Goal: Transaction & Acquisition: Book appointment/travel/reservation

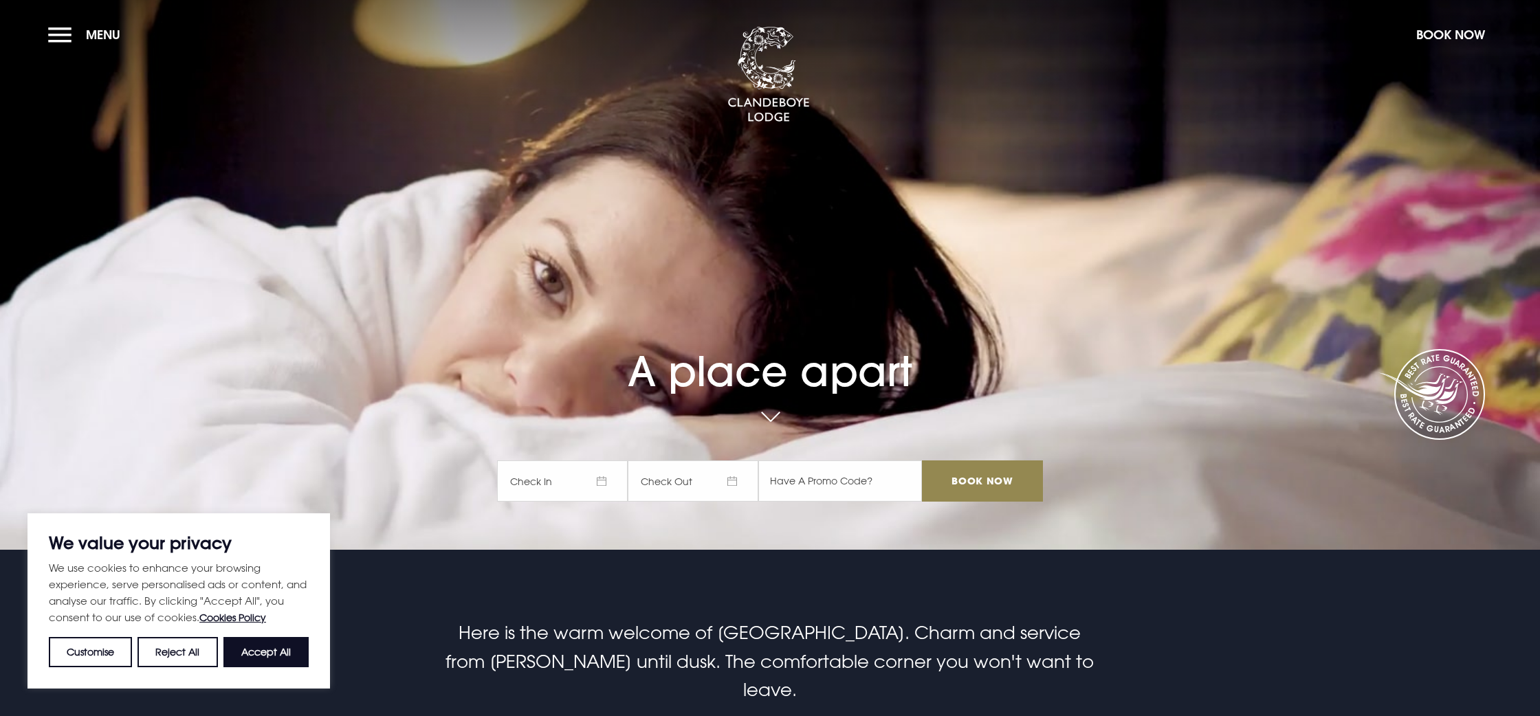
drag, startPoint x: 261, startPoint y: 652, endPoint x: 417, endPoint y: 584, distance: 170.2
click at [262, 651] on button "Accept All" at bounding box center [265, 652] width 85 height 30
checkbox input "true"
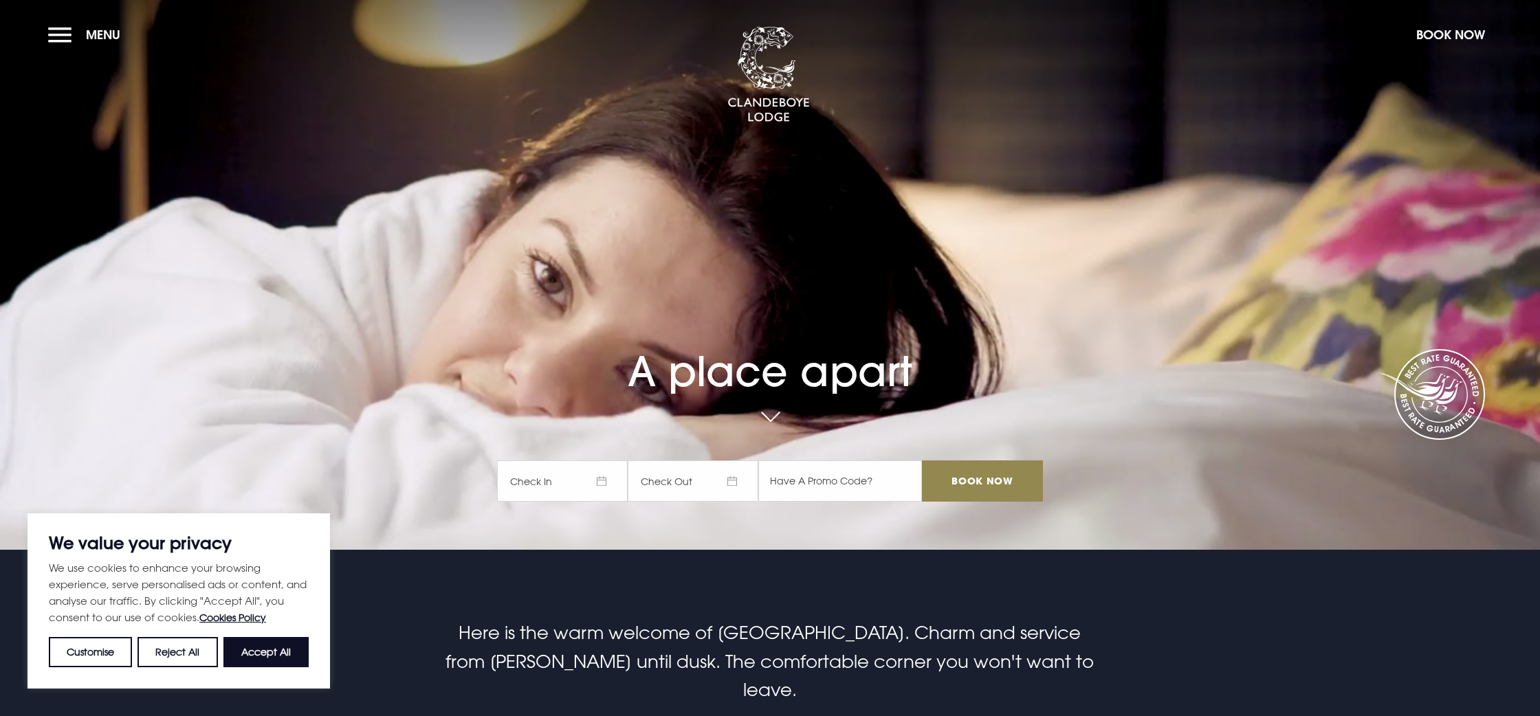
checkbox input "true"
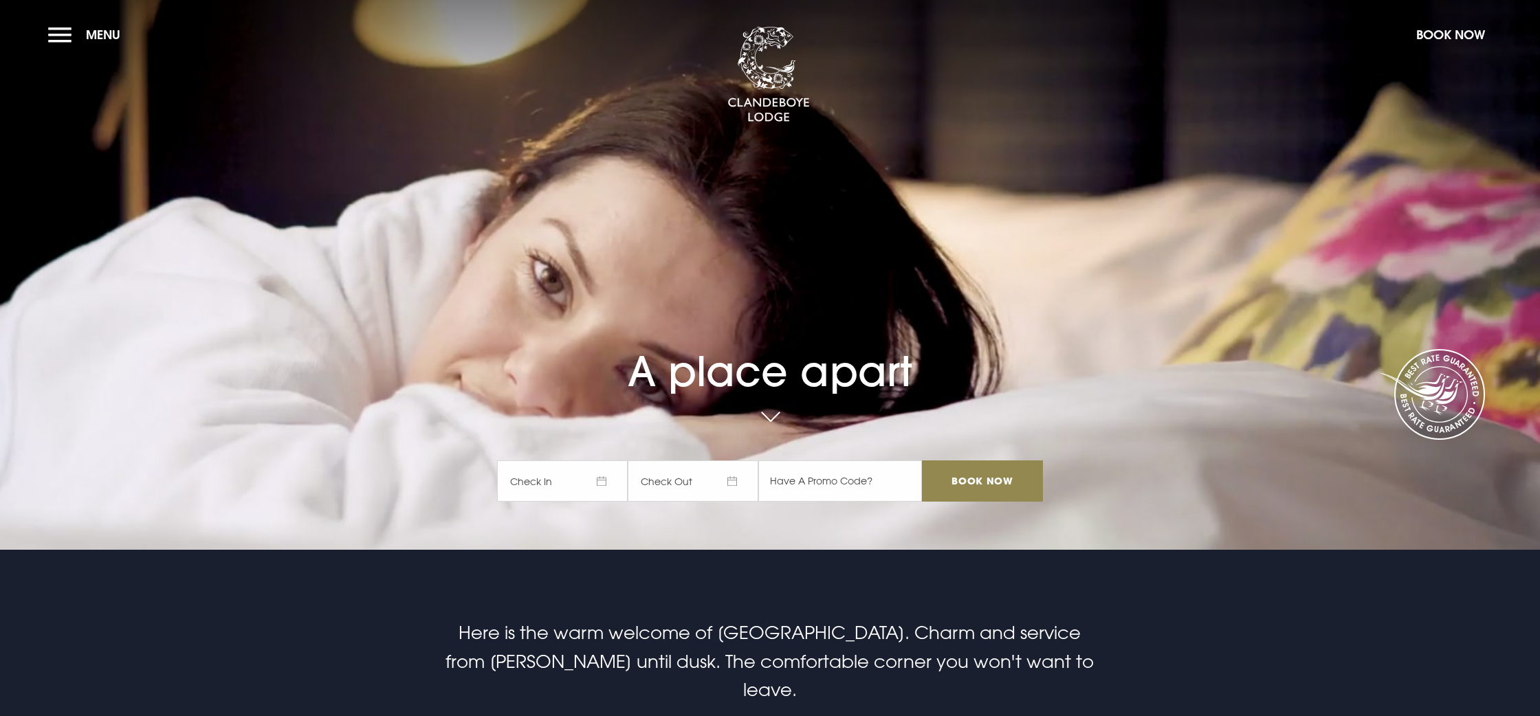
click at [550, 487] on span "Check In" at bounding box center [562, 481] width 131 height 41
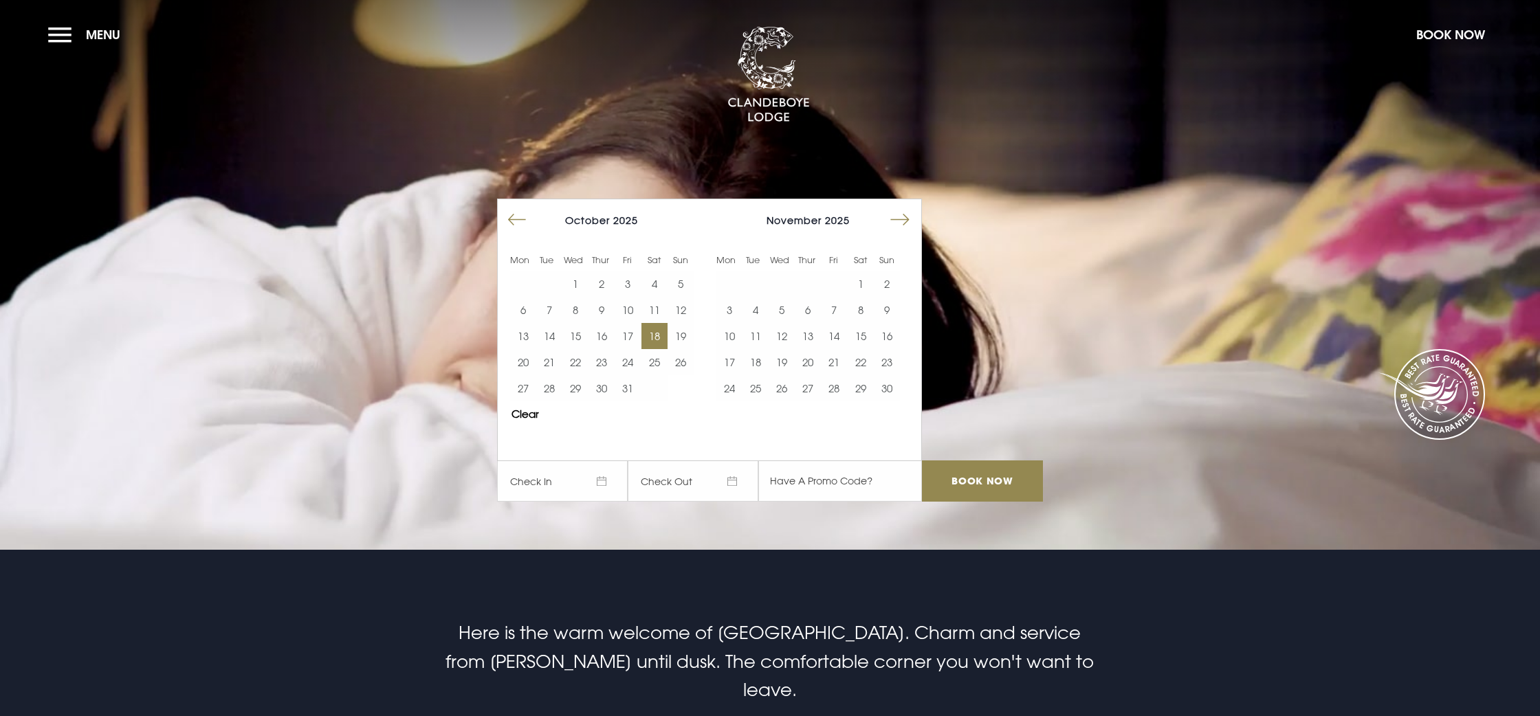
click at [659, 334] on button "18" at bounding box center [654, 336] width 26 height 26
click at [685, 332] on button "19" at bounding box center [680, 336] width 26 height 26
click at [983, 489] on input "Book Now" at bounding box center [982, 481] width 121 height 41
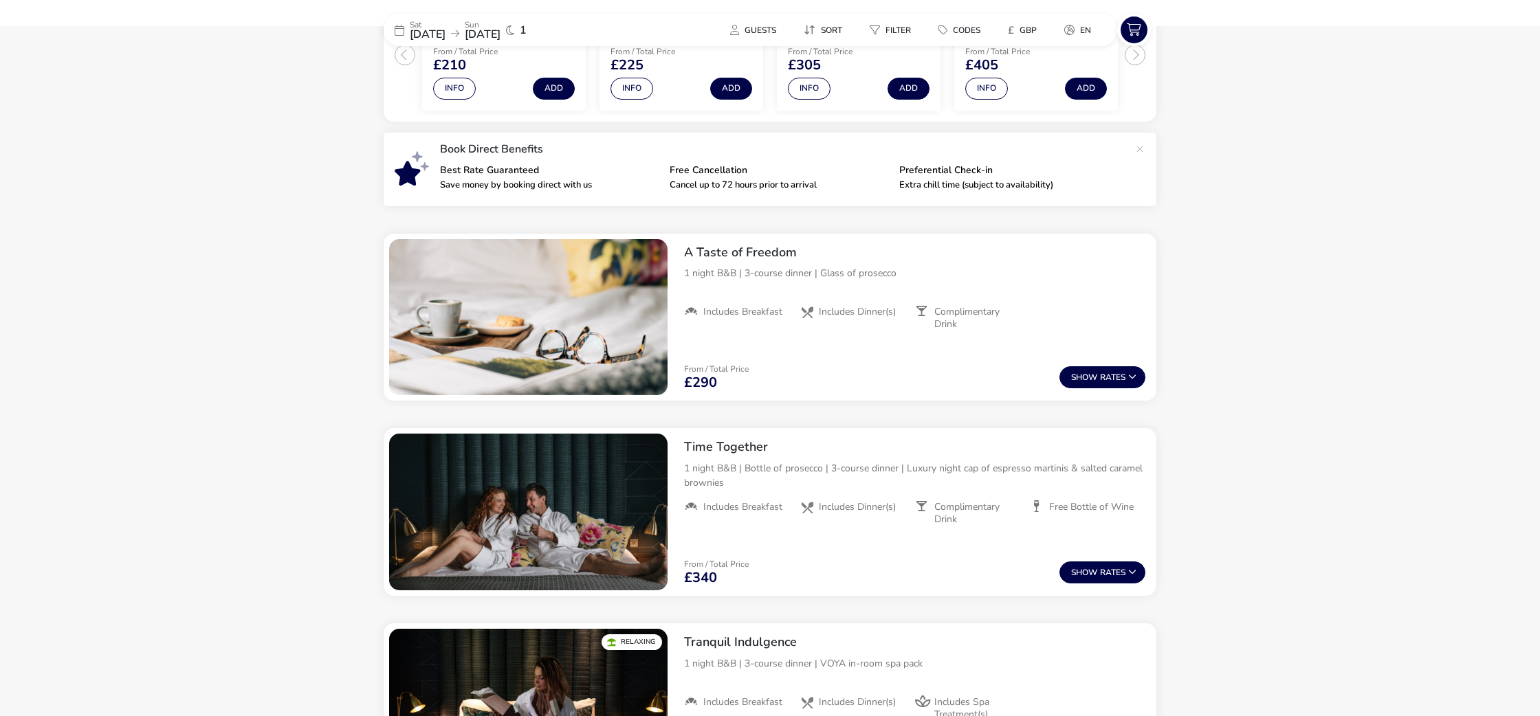
scroll to position [374, 0]
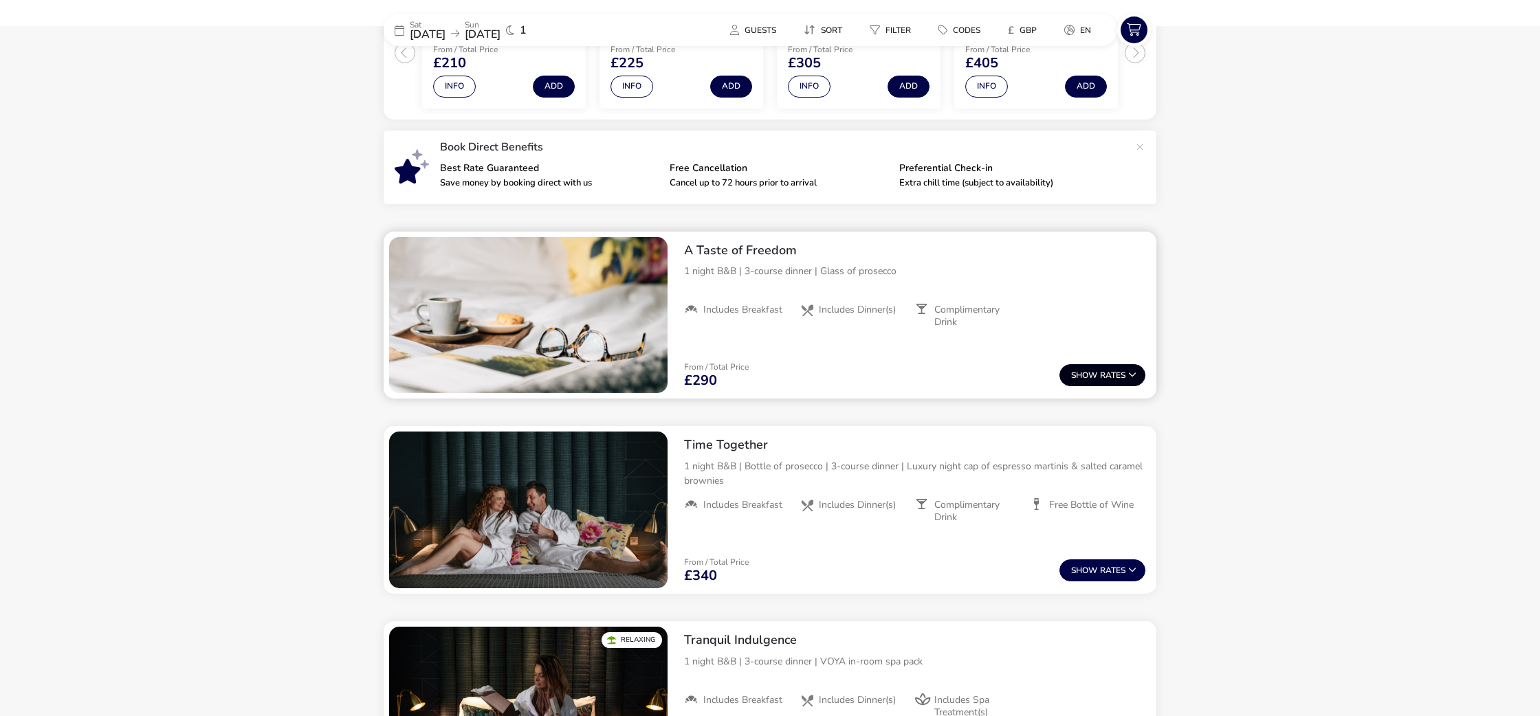
click at [1101, 373] on button "Show Rates" at bounding box center [1102, 375] width 86 height 22
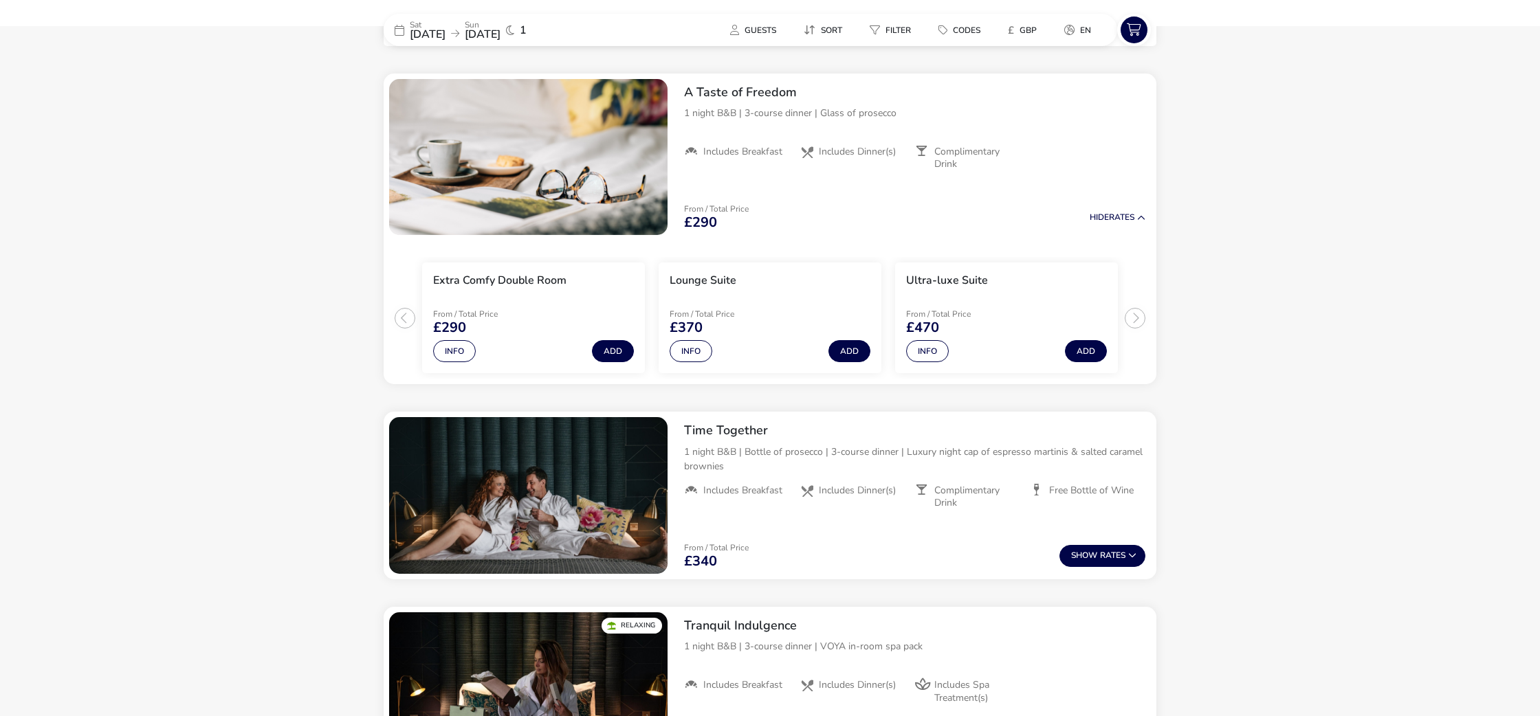
scroll to position [536, 0]
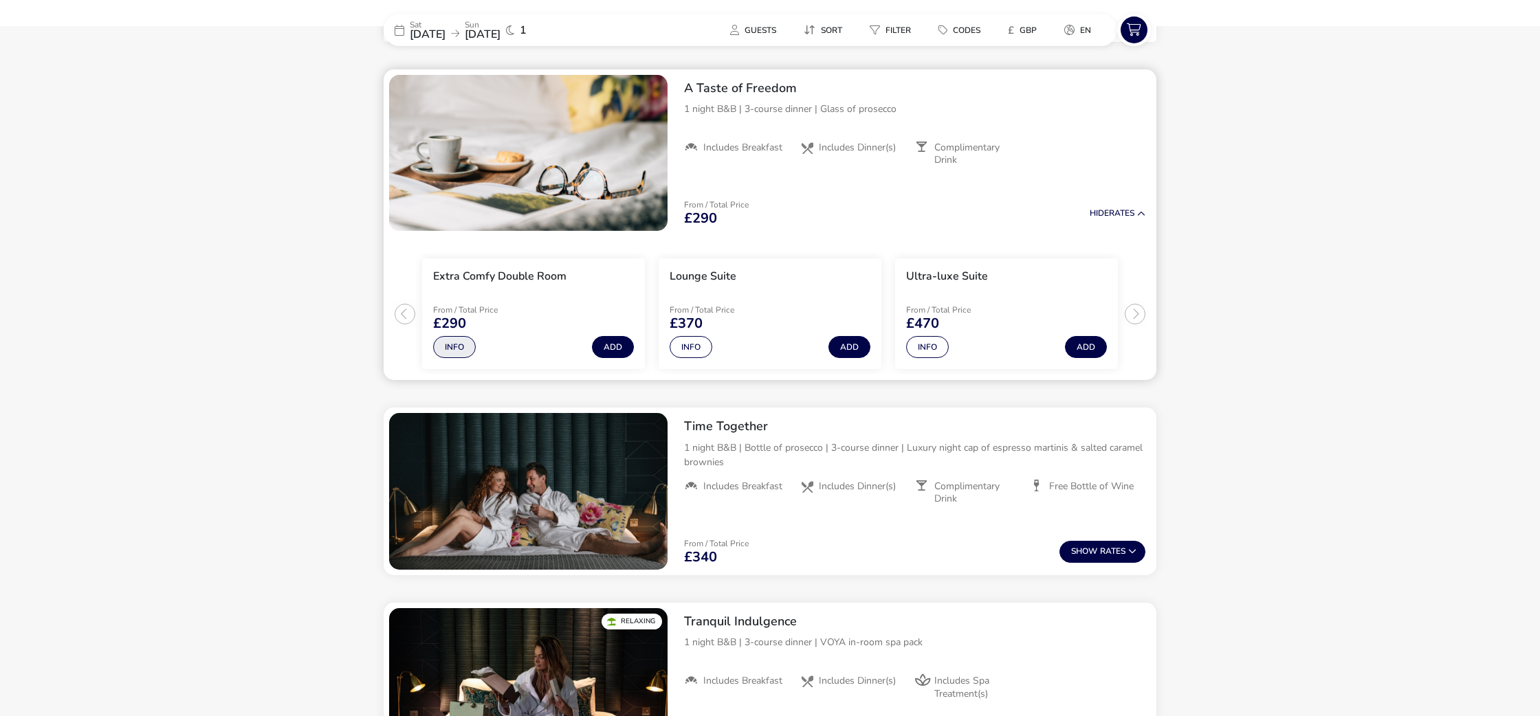
click at [461, 348] on button "Info" at bounding box center [454, 347] width 43 height 22
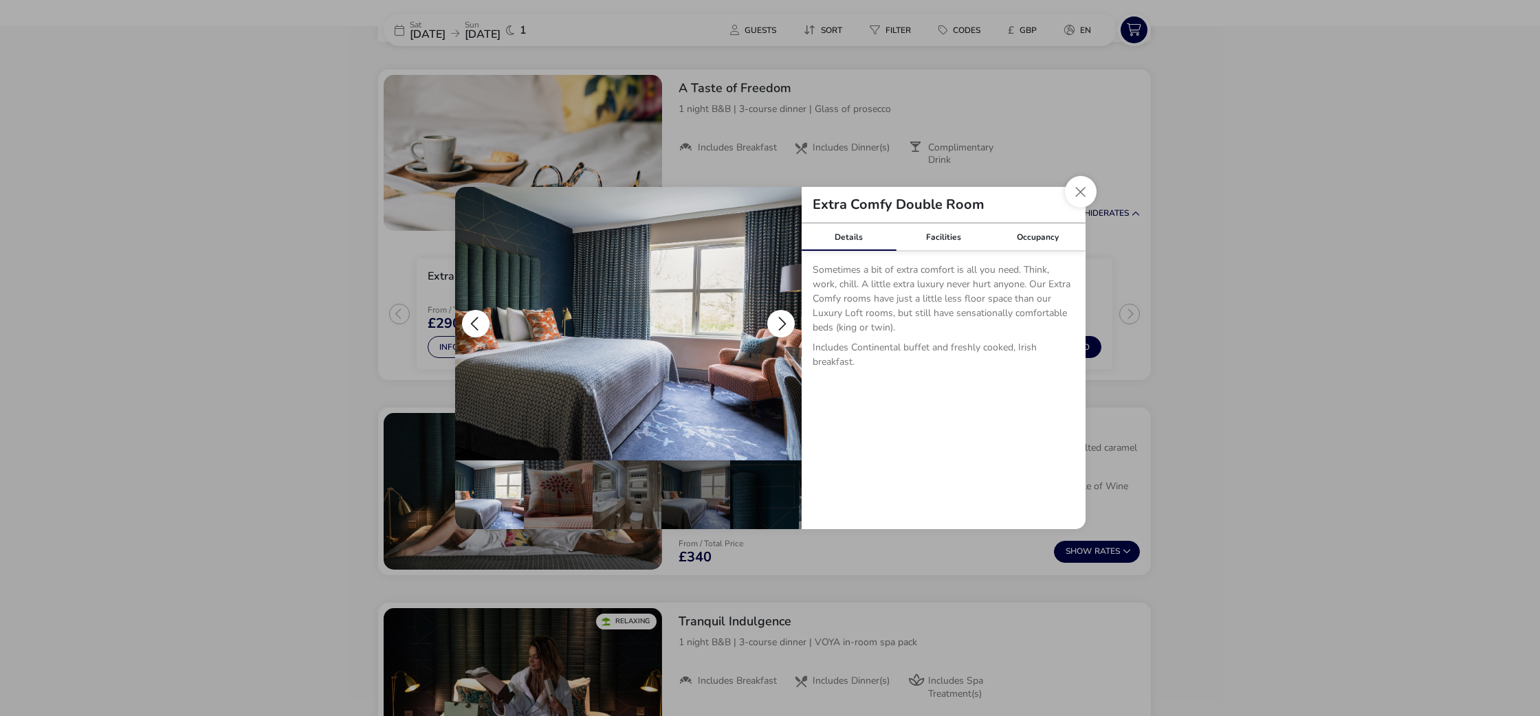
click at [779, 324] on button "details" at bounding box center [780, 323] width 27 height 27
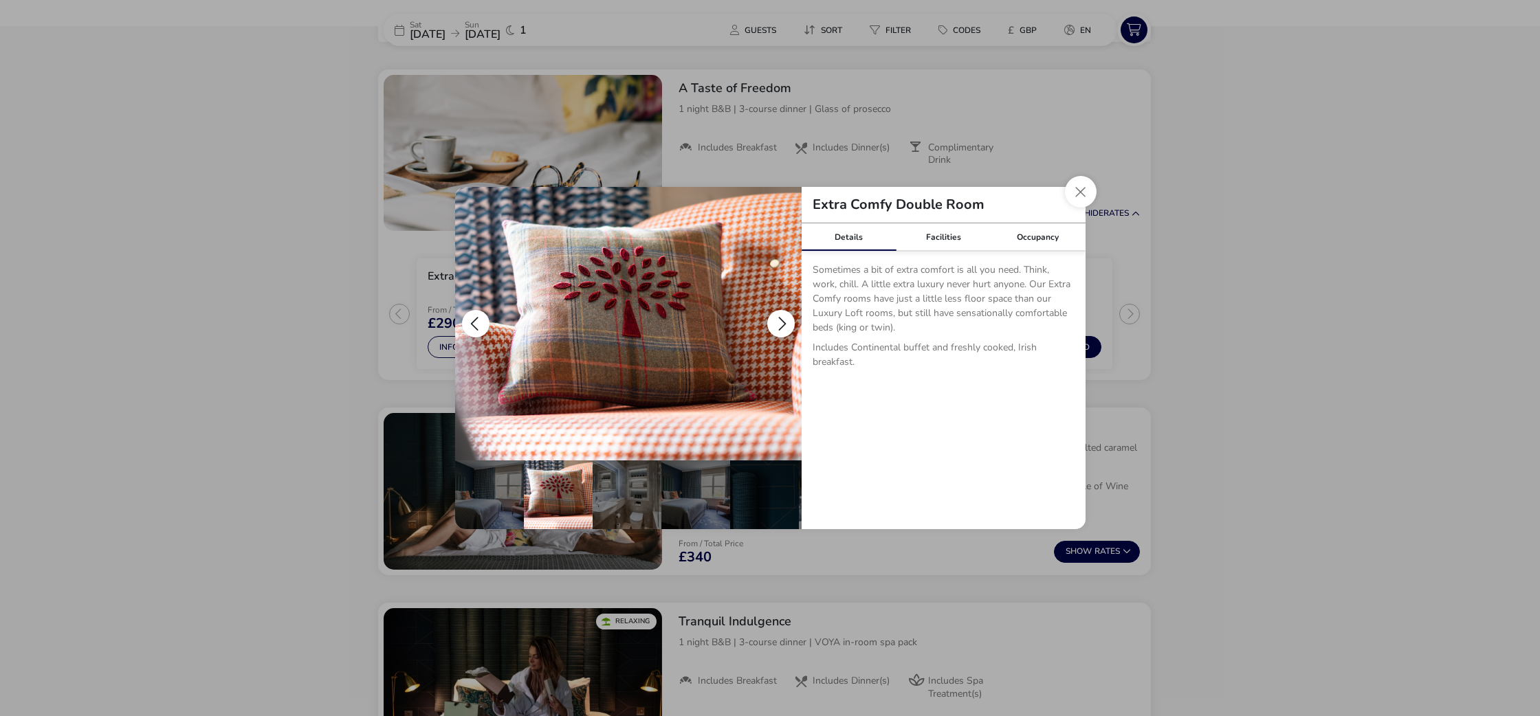
click at [779, 324] on button "details" at bounding box center [780, 323] width 27 height 27
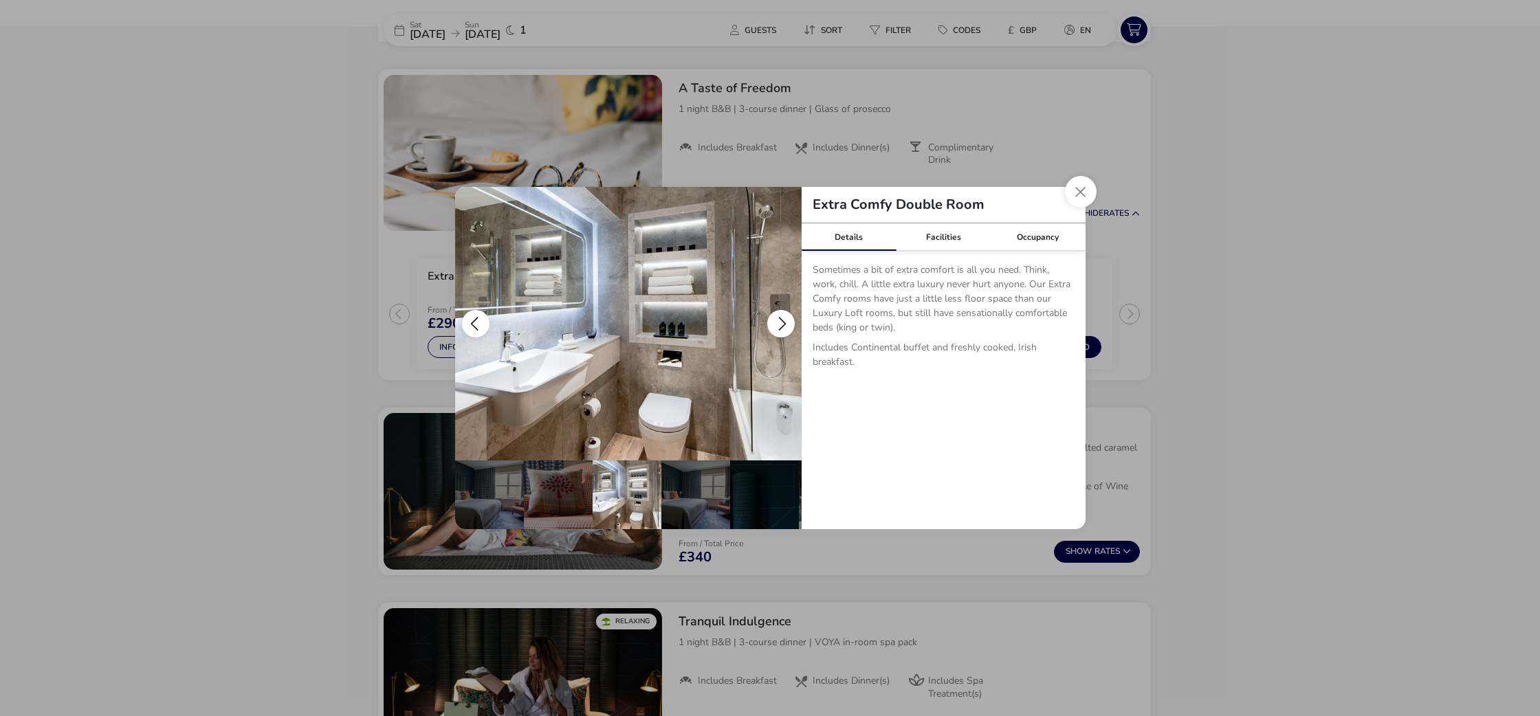
scroll to position [0, 69]
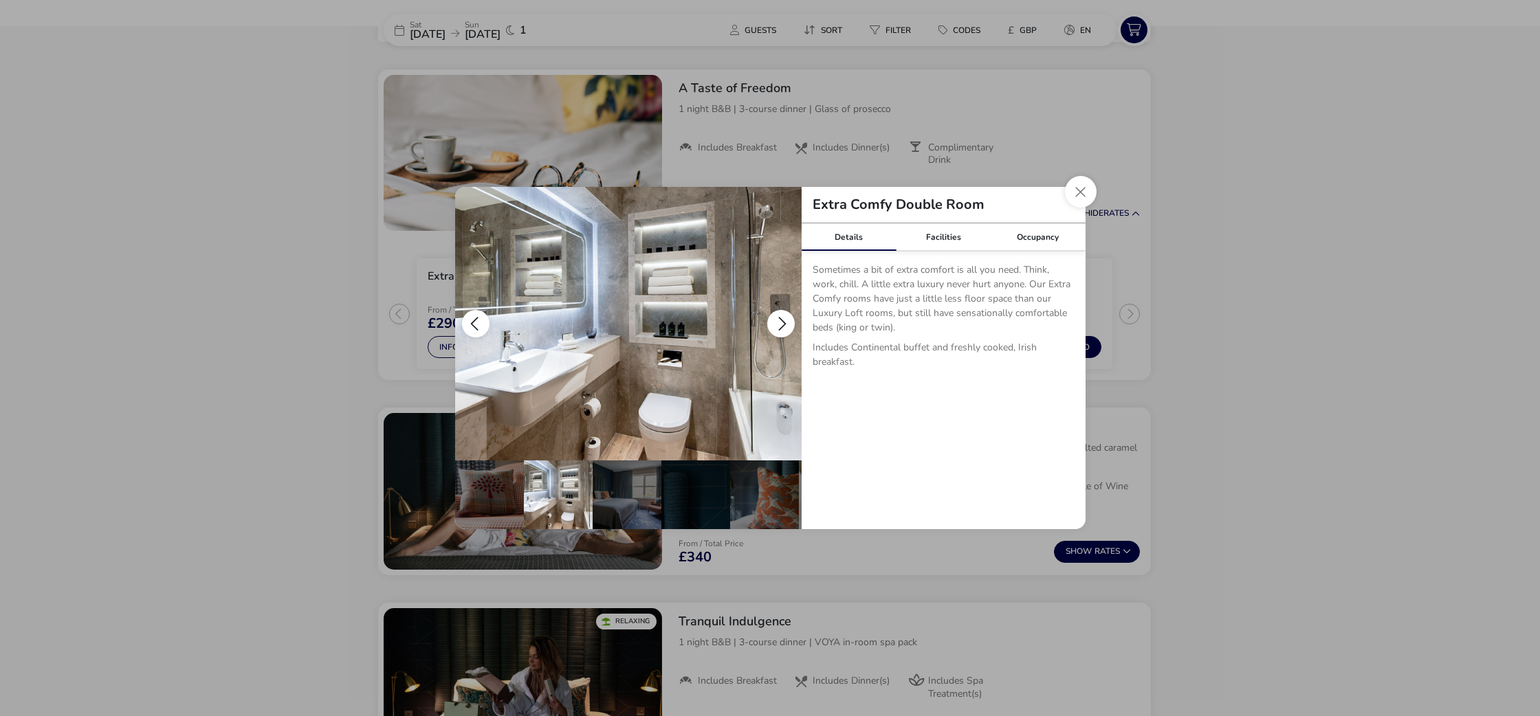
click at [779, 324] on button "details" at bounding box center [780, 323] width 27 height 27
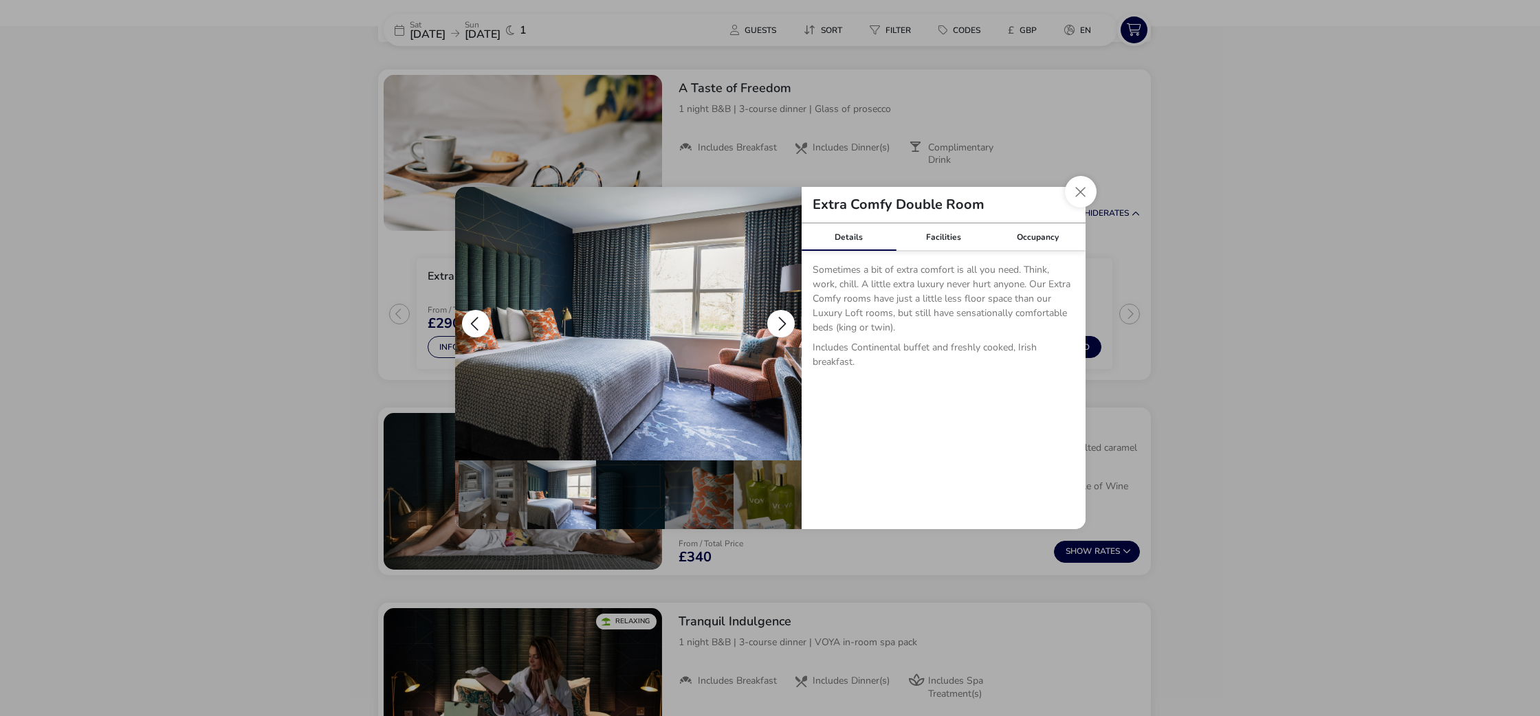
click at [779, 324] on button "details" at bounding box center [780, 323] width 27 height 27
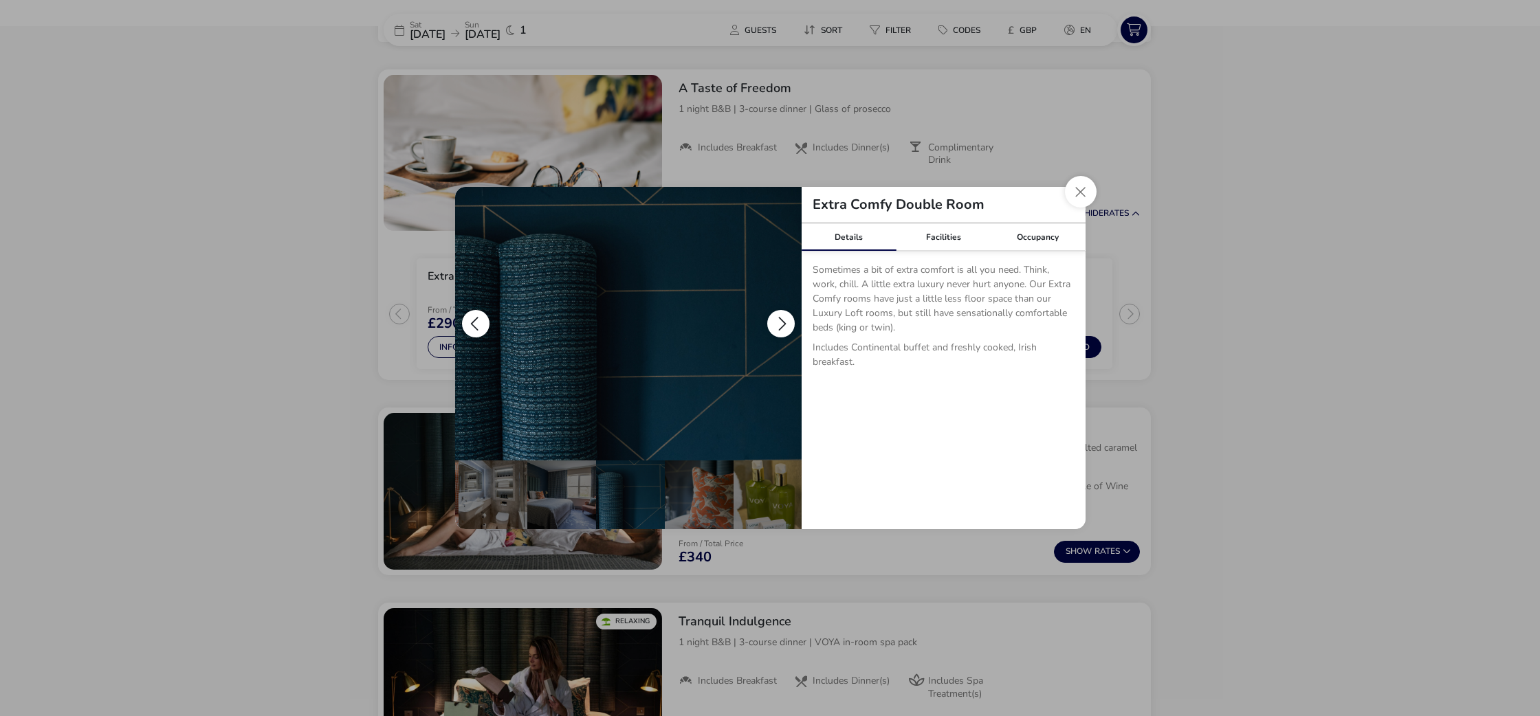
click at [779, 324] on button "details" at bounding box center [780, 323] width 27 height 27
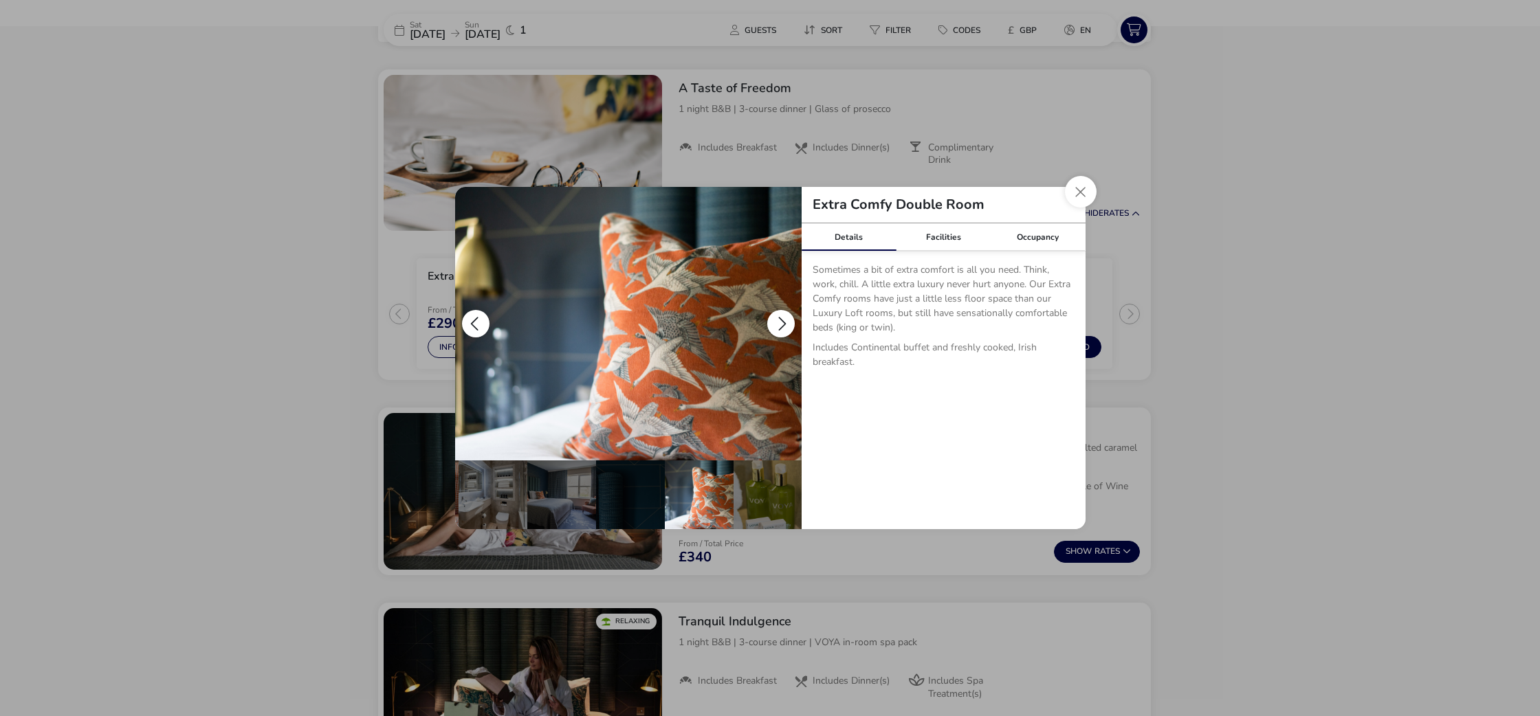
click at [779, 324] on button "details" at bounding box center [780, 323] width 27 height 27
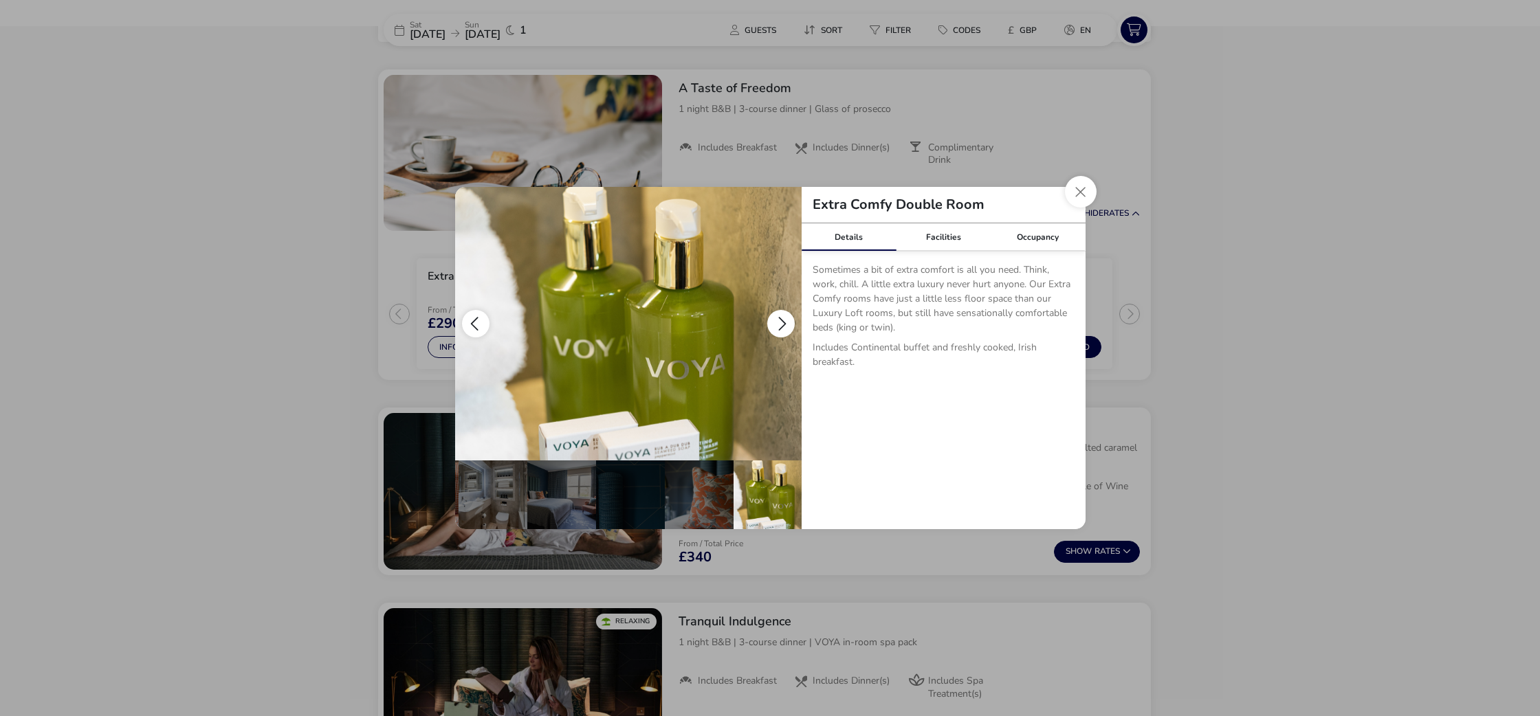
click at [779, 324] on button "details" at bounding box center [780, 323] width 27 height 27
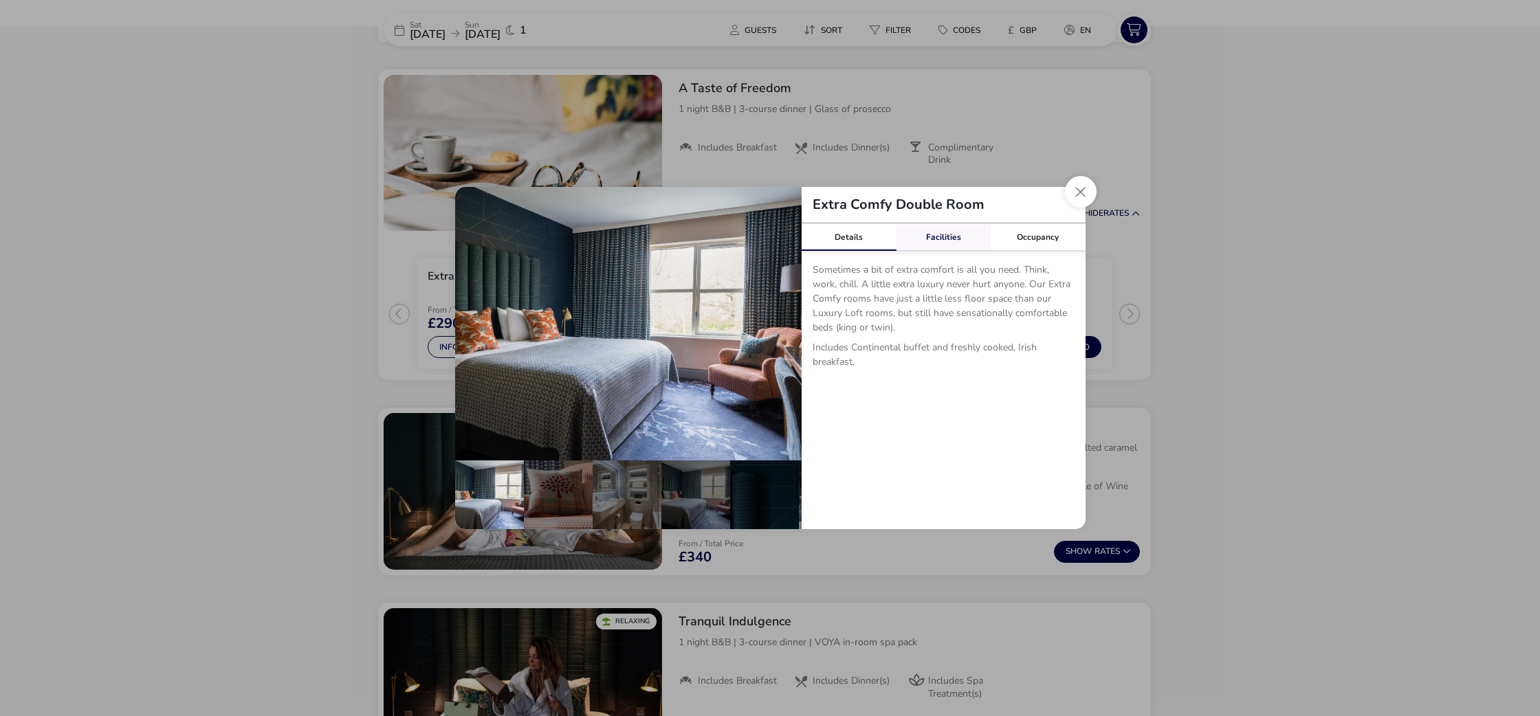
click at [950, 238] on link "Facilities" at bounding box center [943, 236] width 95 height 27
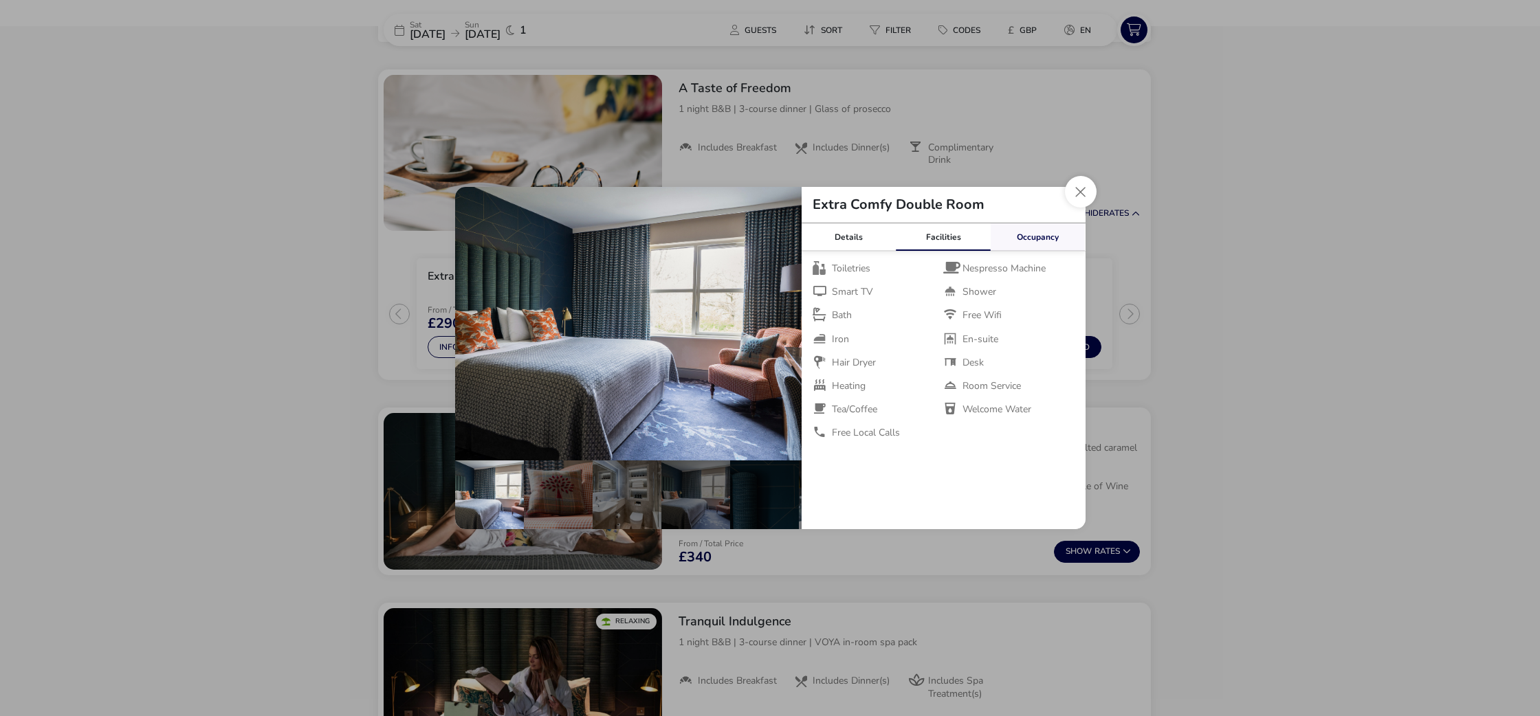
click at [1038, 241] on link "Occupancy" at bounding box center [1038, 236] width 95 height 27
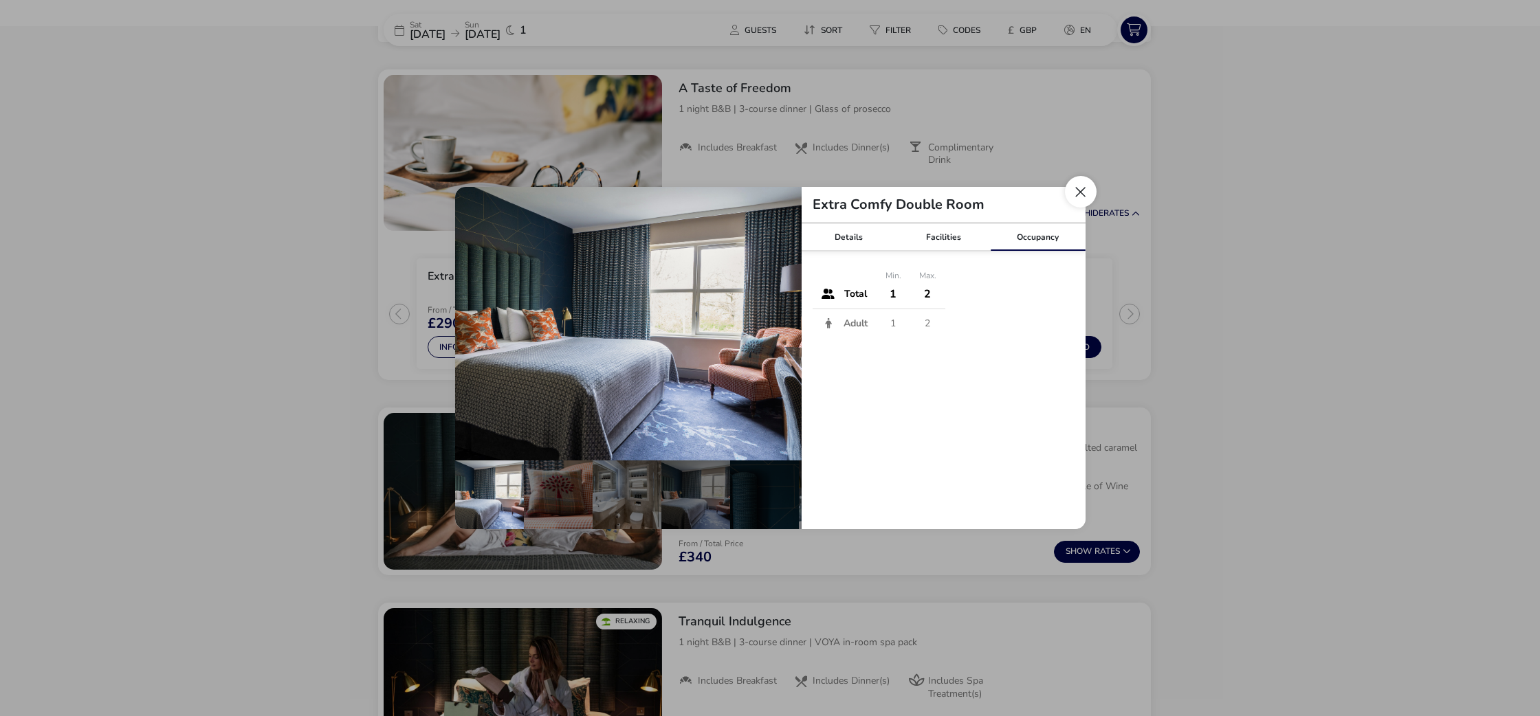
click at [1083, 195] on button "Close dialog" at bounding box center [1081, 192] width 32 height 32
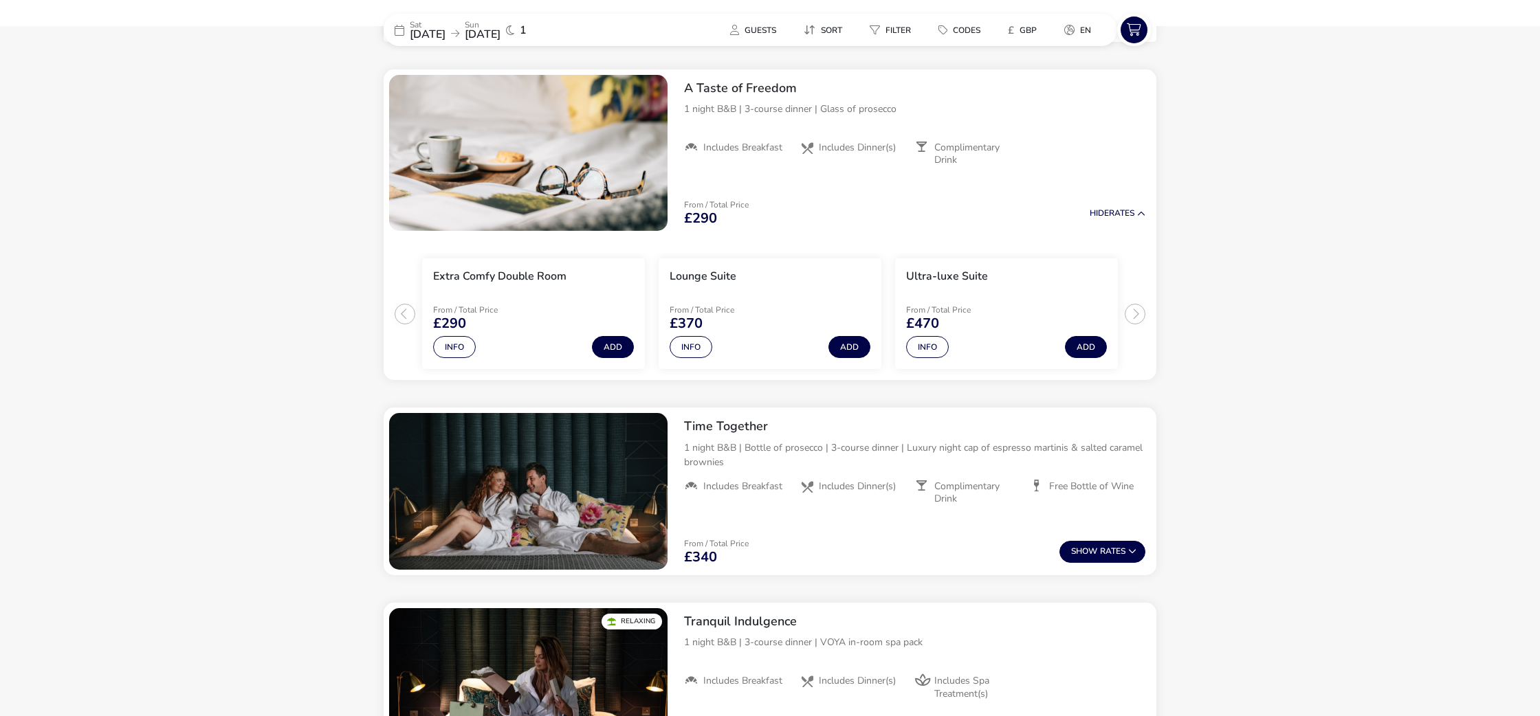
click at [1281, 377] on naf-accommodations-shell "[DATE] [DATE] 1 Guests Sort Filter Codes £ GBP en Our Flexible Booking Policy W…" at bounding box center [770, 698] width 1540 height 2275
click at [929, 350] on button "Info" at bounding box center [927, 347] width 43 height 22
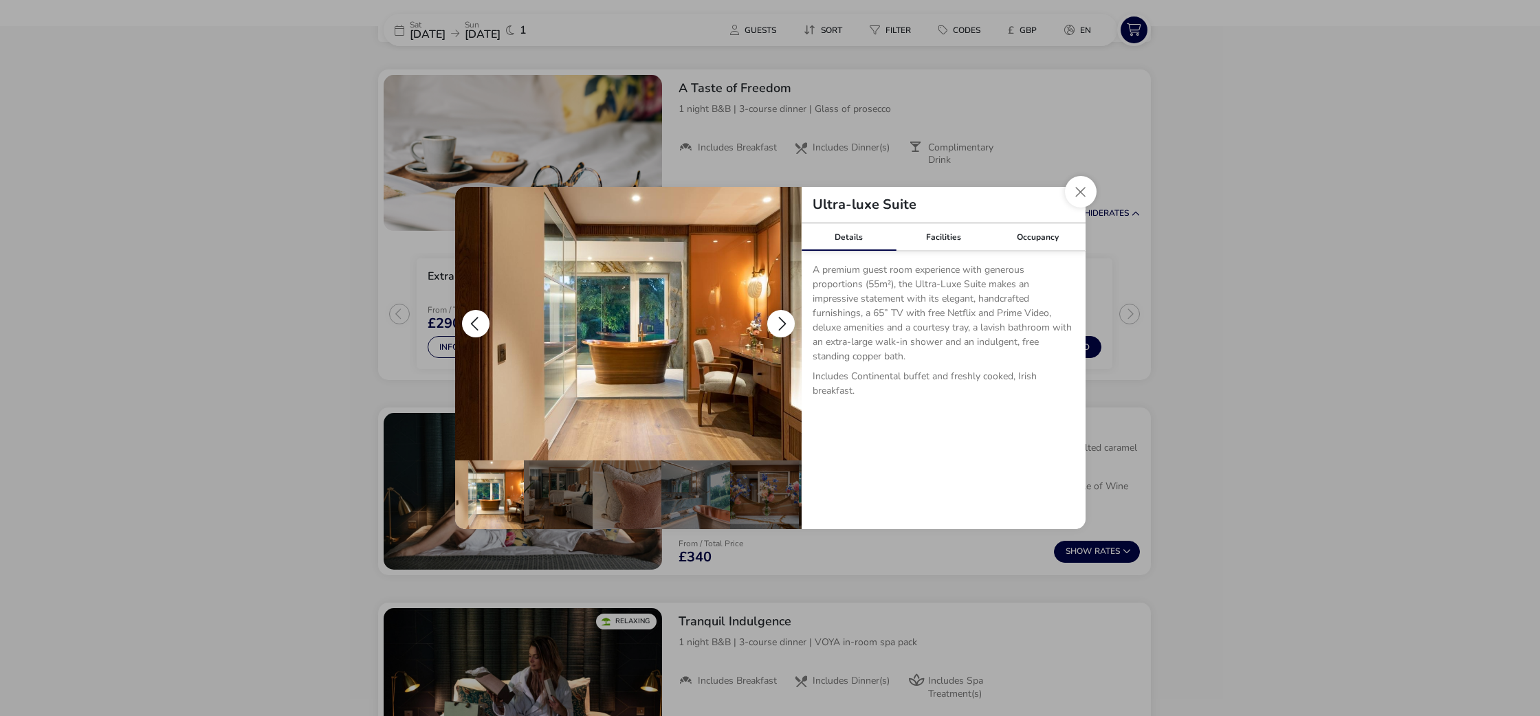
click at [782, 327] on button "details" at bounding box center [780, 323] width 27 height 27
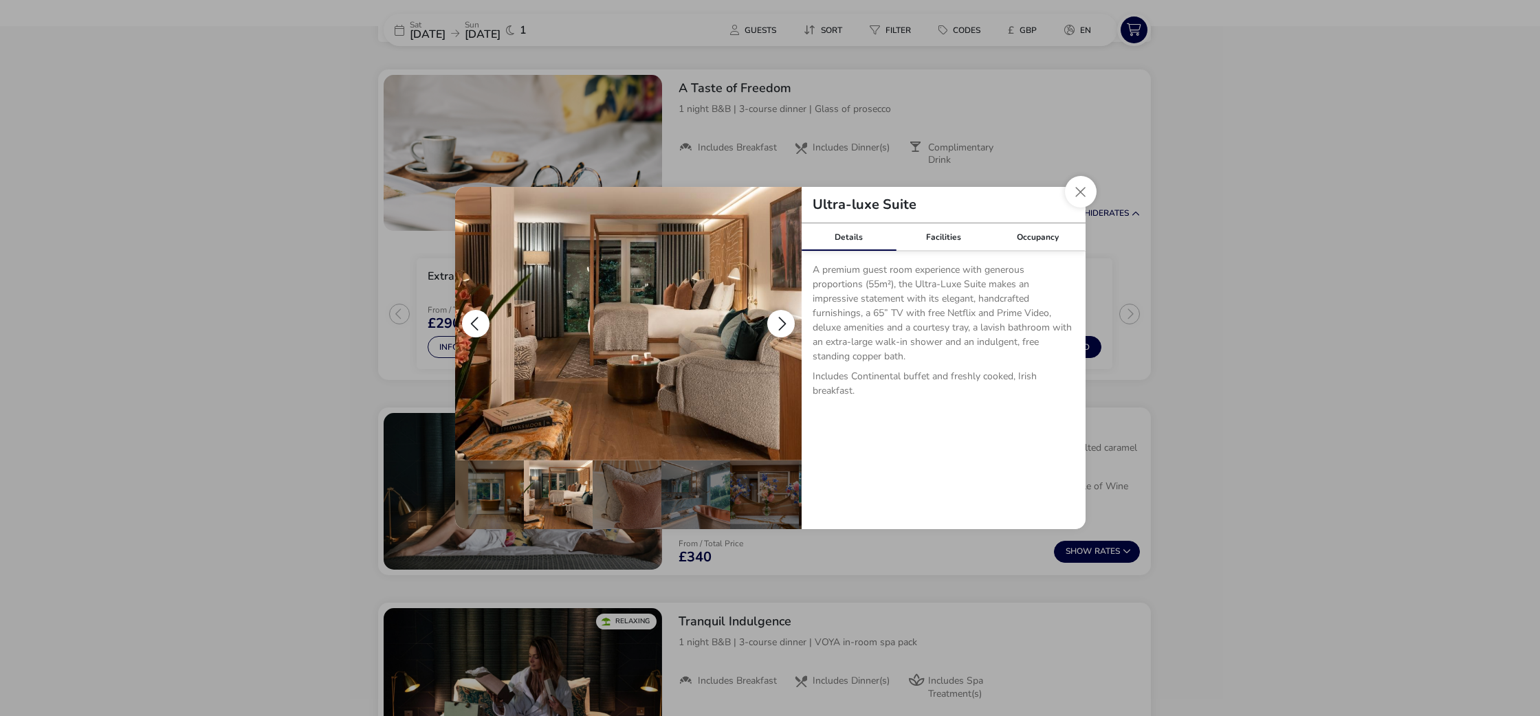
click at [782, 326] on button "details" at bounding box center [780, 323] width 27 height 27
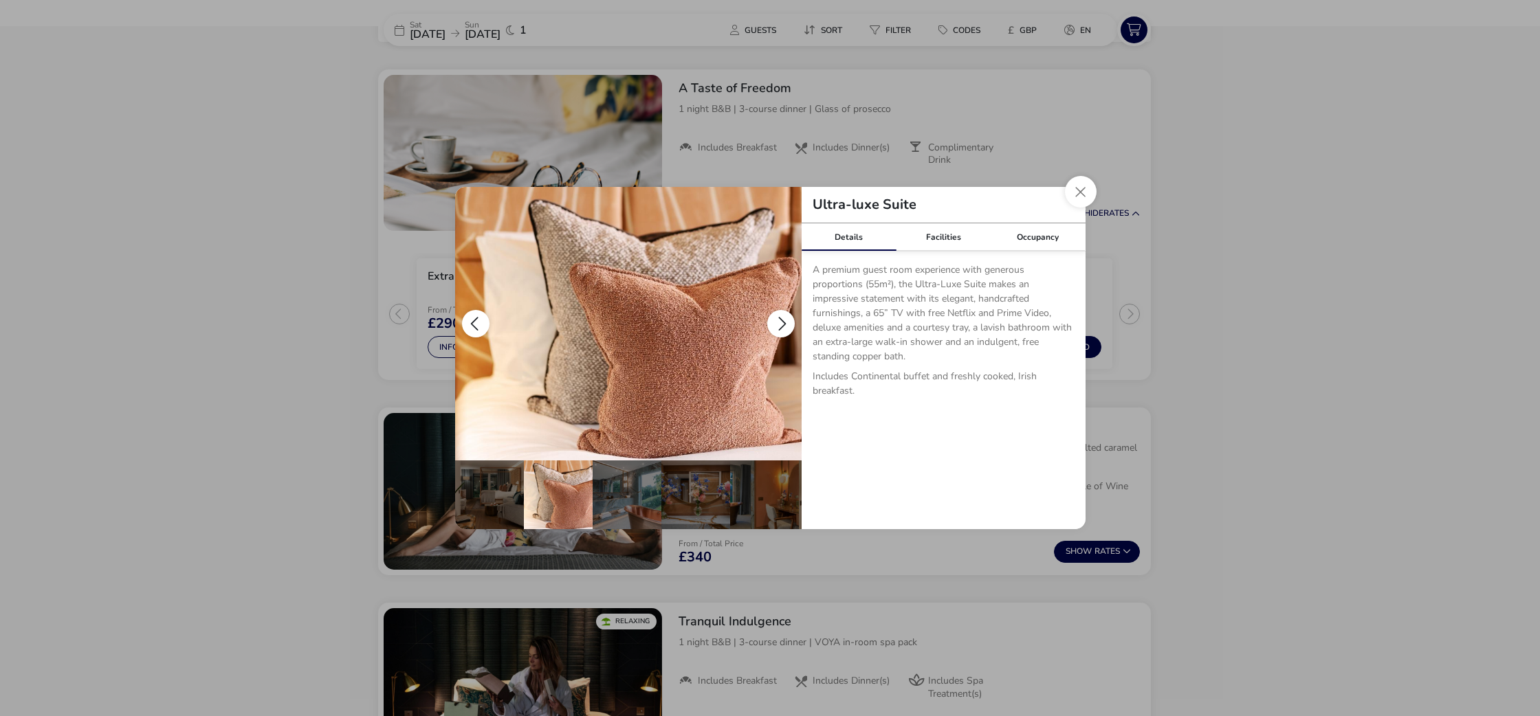
click at [782, 326] on button "details" at bounding box center [780, 323] width 27 height 27
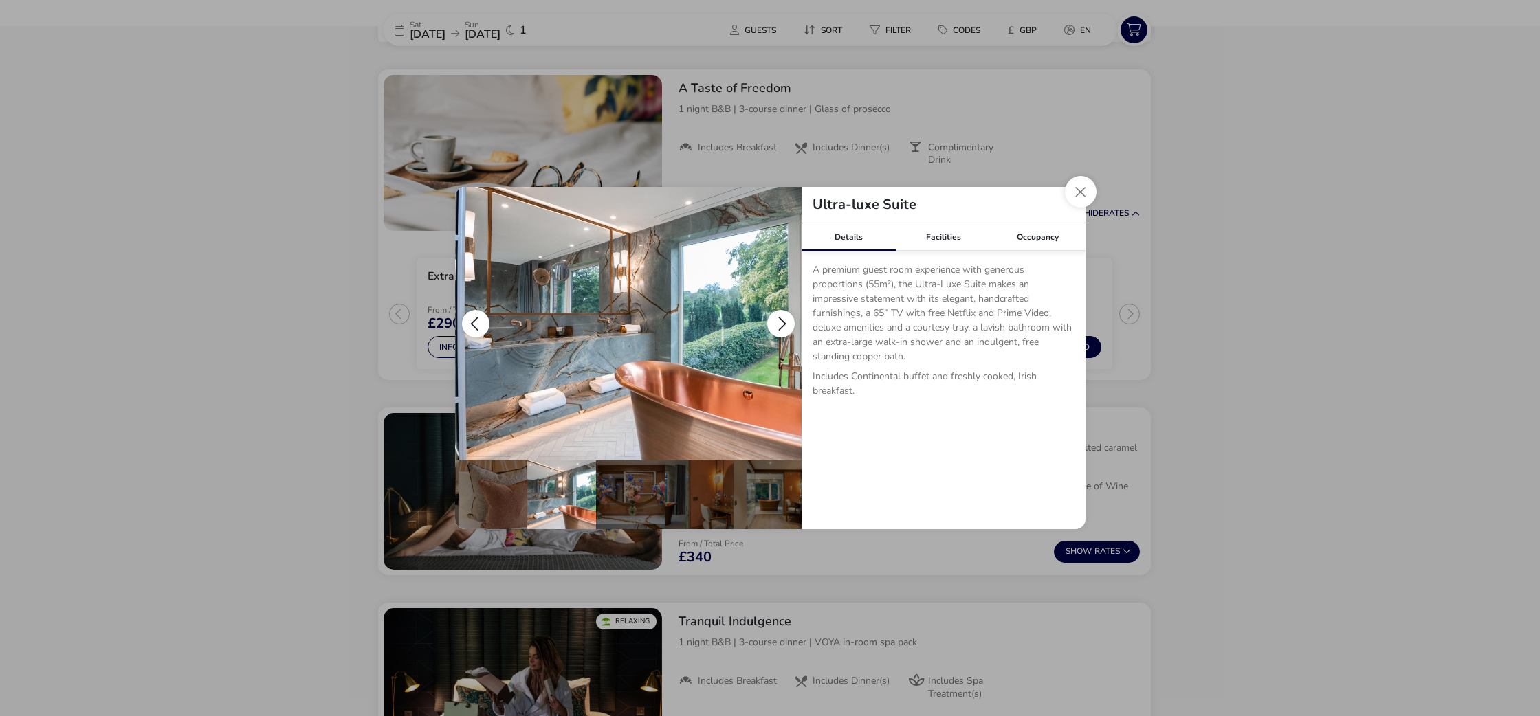
click at [782, 326] on button "details" at bounding box center [780, 323] width 27 height 27
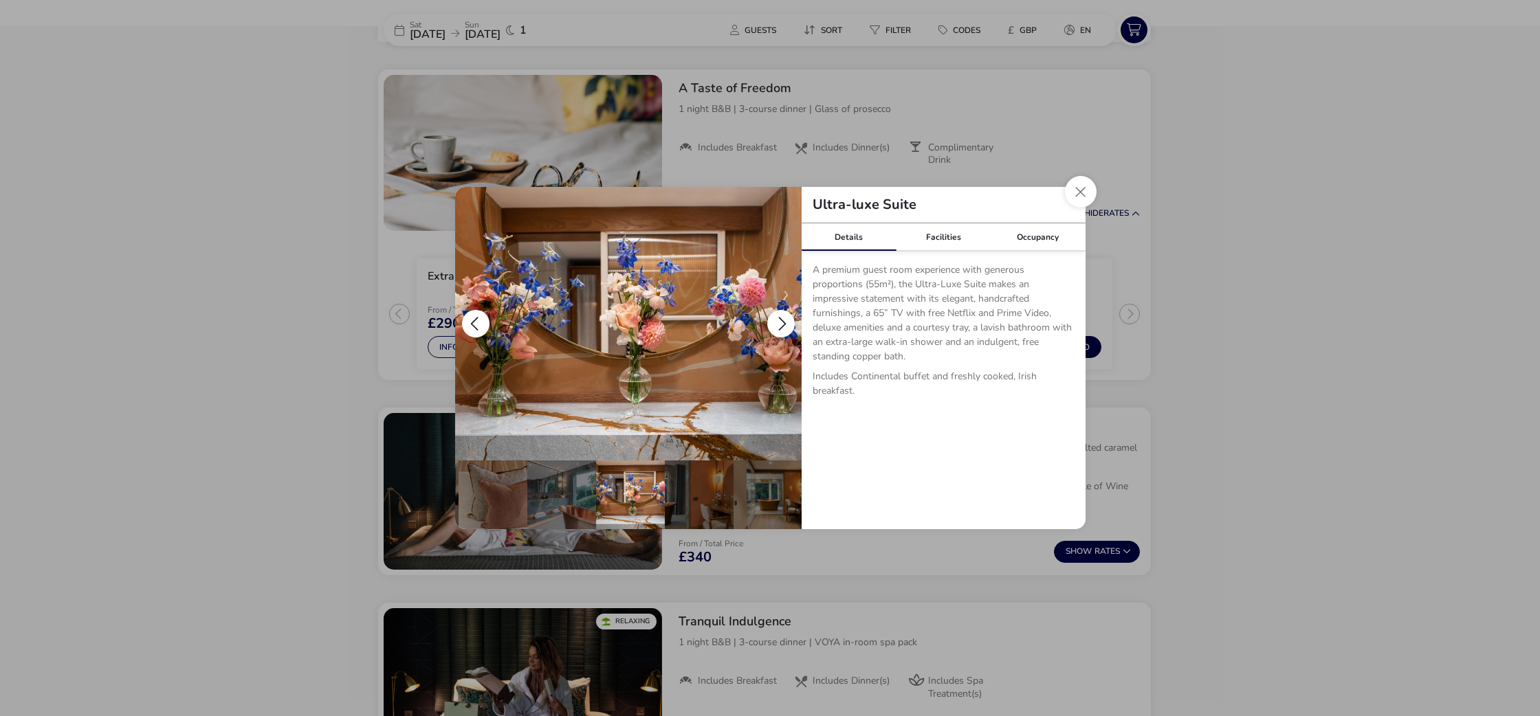
click at [782, 326] on button "details" at bounding box center [780, 323] width 27 height 27
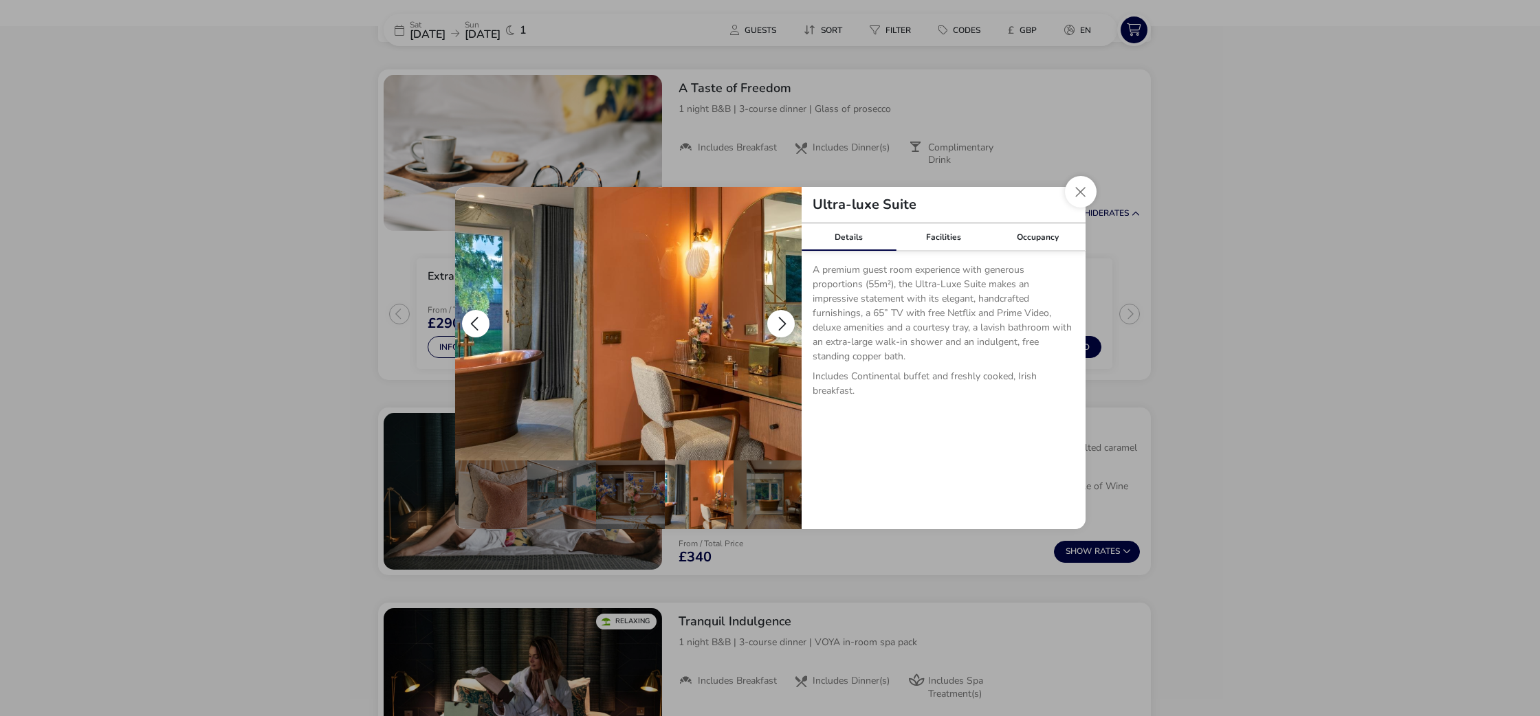
click at [782, 326] on button "details" at bounding box center [780, 323] width 27 height 27
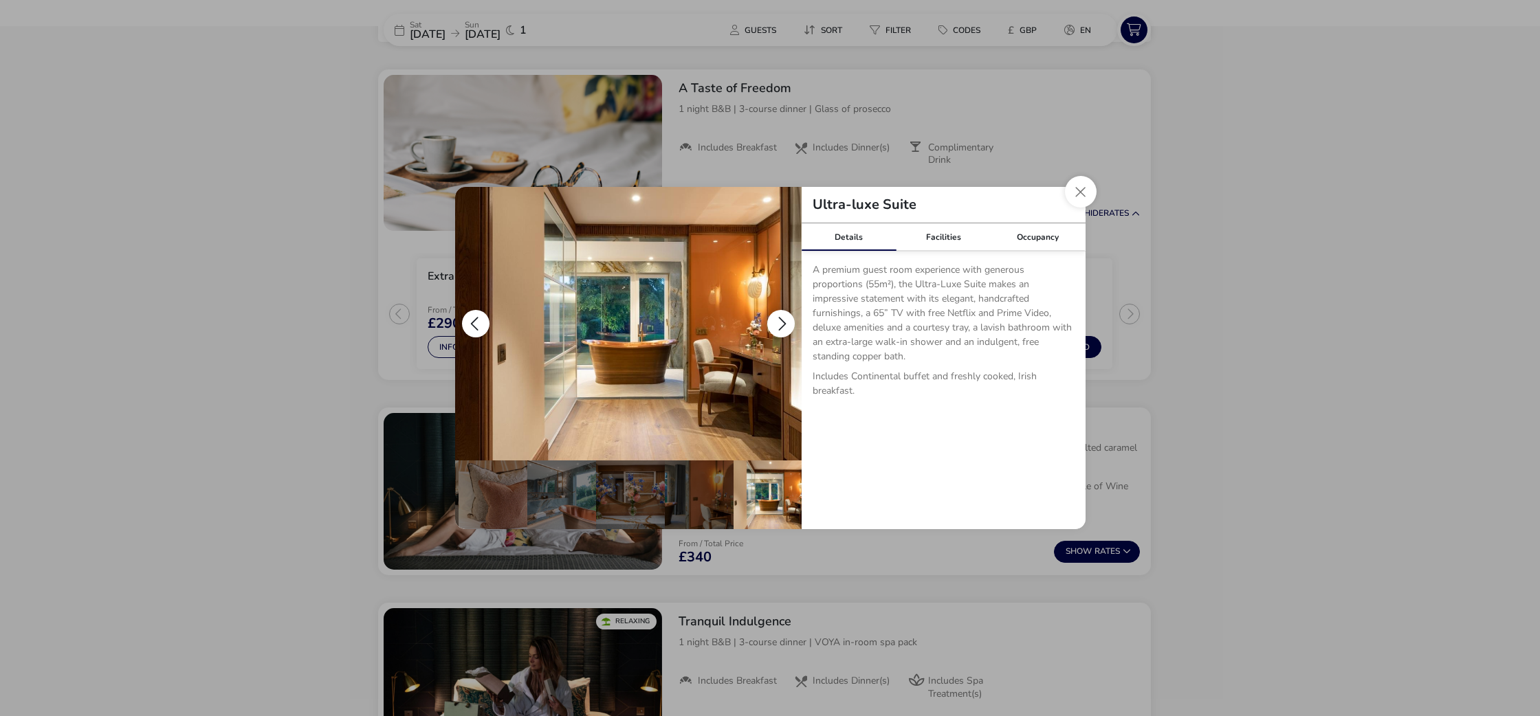
click at [782, 326] on button "details" at bounding box center [780, 323] width 27 height 27
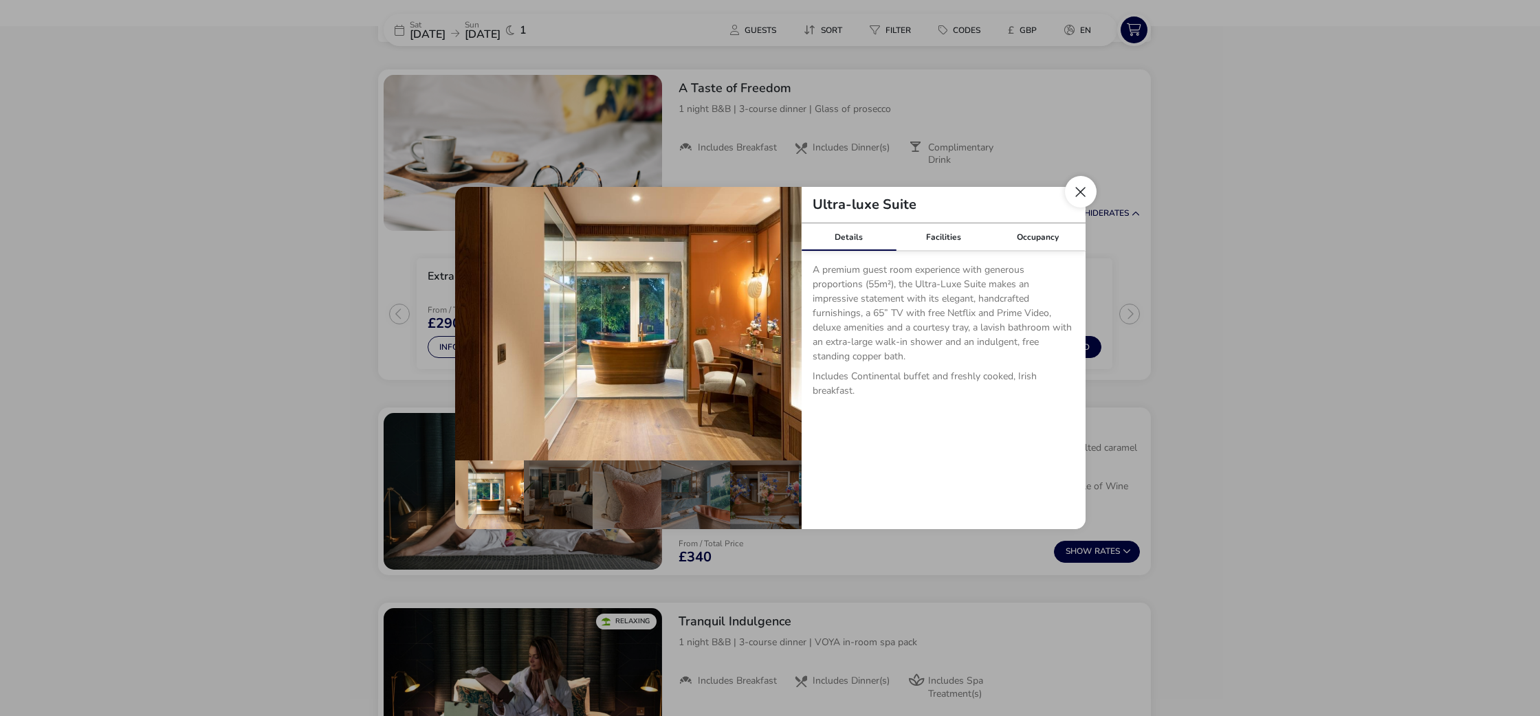
click at [1074, 195] on button "Close dialog" at bounding box center [1081, 192] width 32 height 32
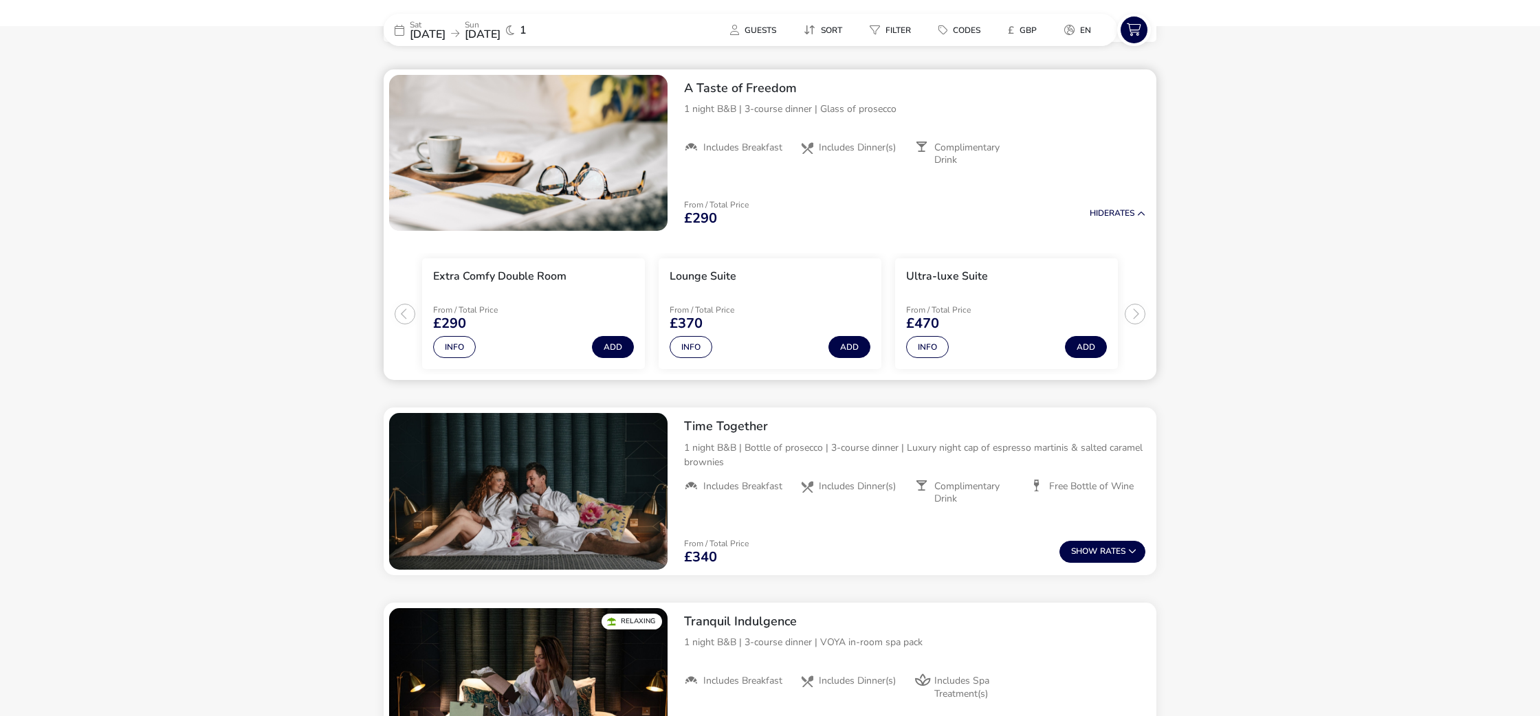
click at [1136, 309] on ul "Extra Comfy Double Room From / Total Price £290 Info Add Lounge Suite From / To…" at bounding box center [770, 308] width 773 height 144
click at [1136, 315] on ul "Extra Comfy Double Room From / Total Price £290 Info Add Lounge Suite From / To…" at bounding box center [770, 308] width 773 height 144
click at [689, 350] on button "Info" at bounding box center [691, 347] width 43 height 22
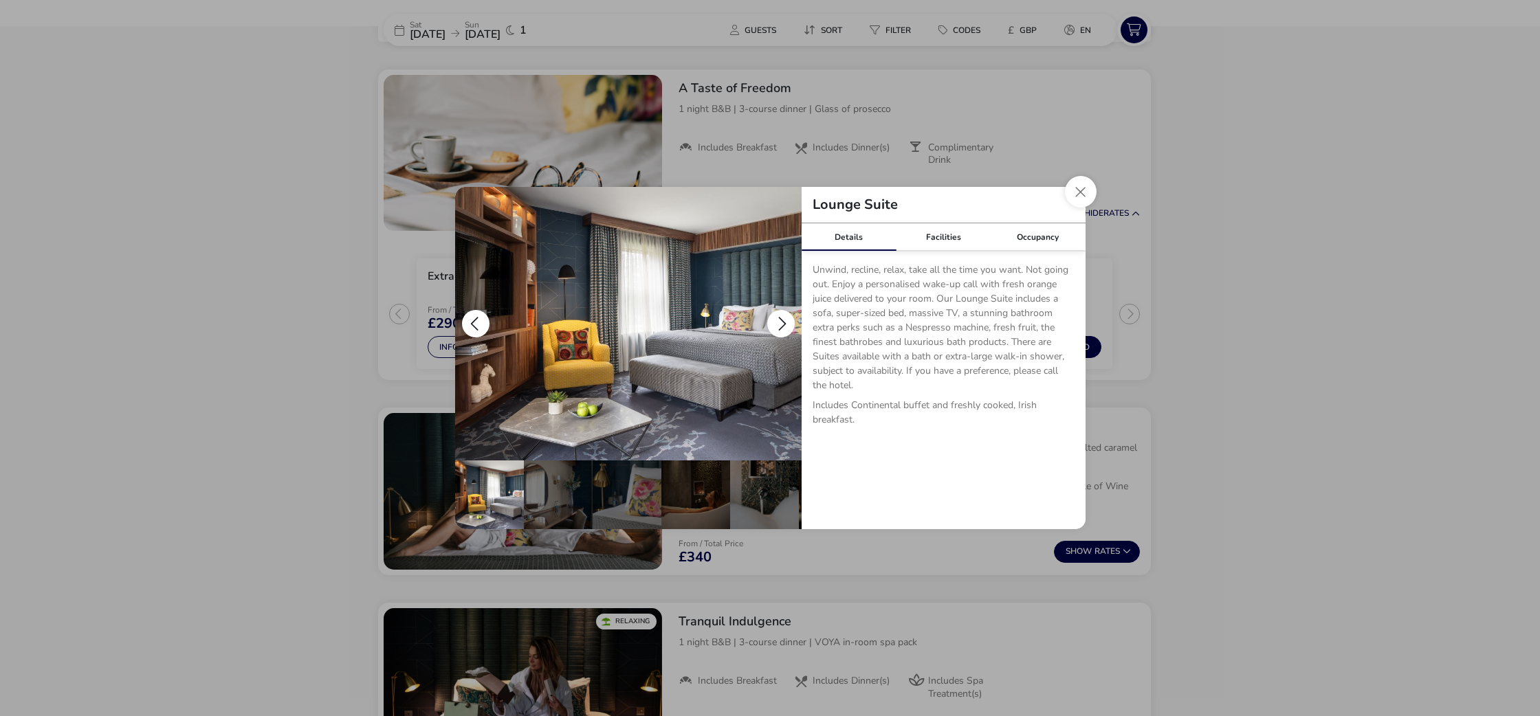
click at [783, 322] on button "details" at bounding box center [780, 323] width 27 height 27
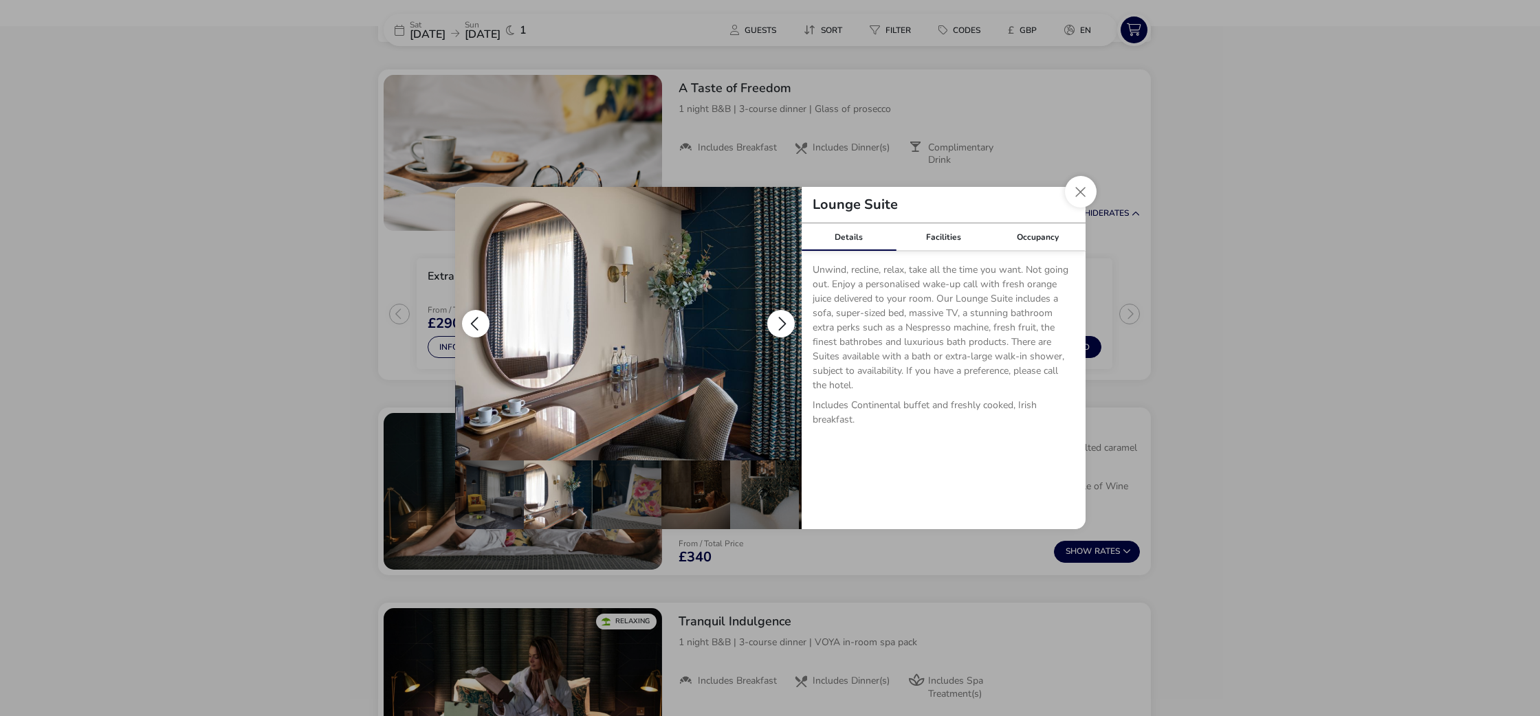
click at [783, 322] on button "details" at bounding box center [780, 323] width 27 height 27
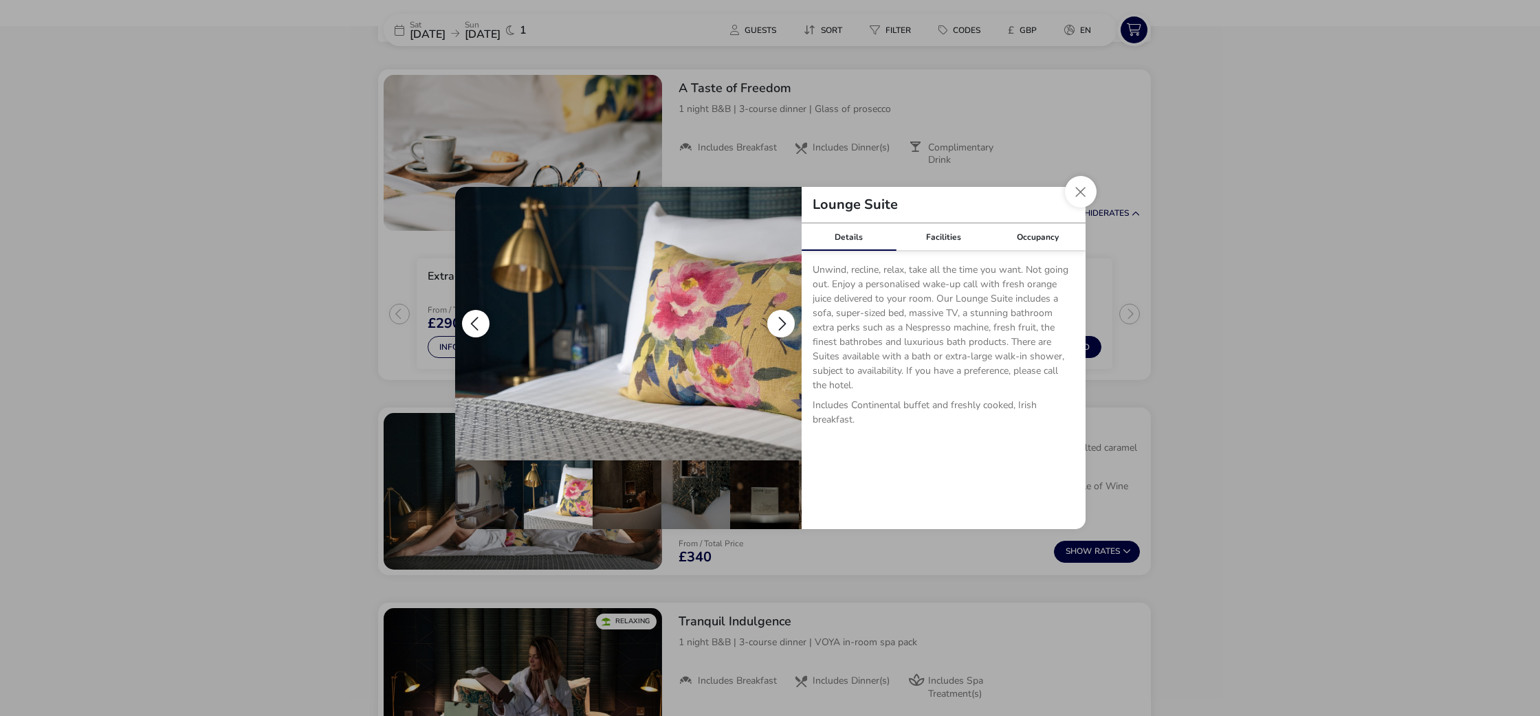
click at [783, 322] on button "details" at bounding box center [780, 323] width 27 height 27
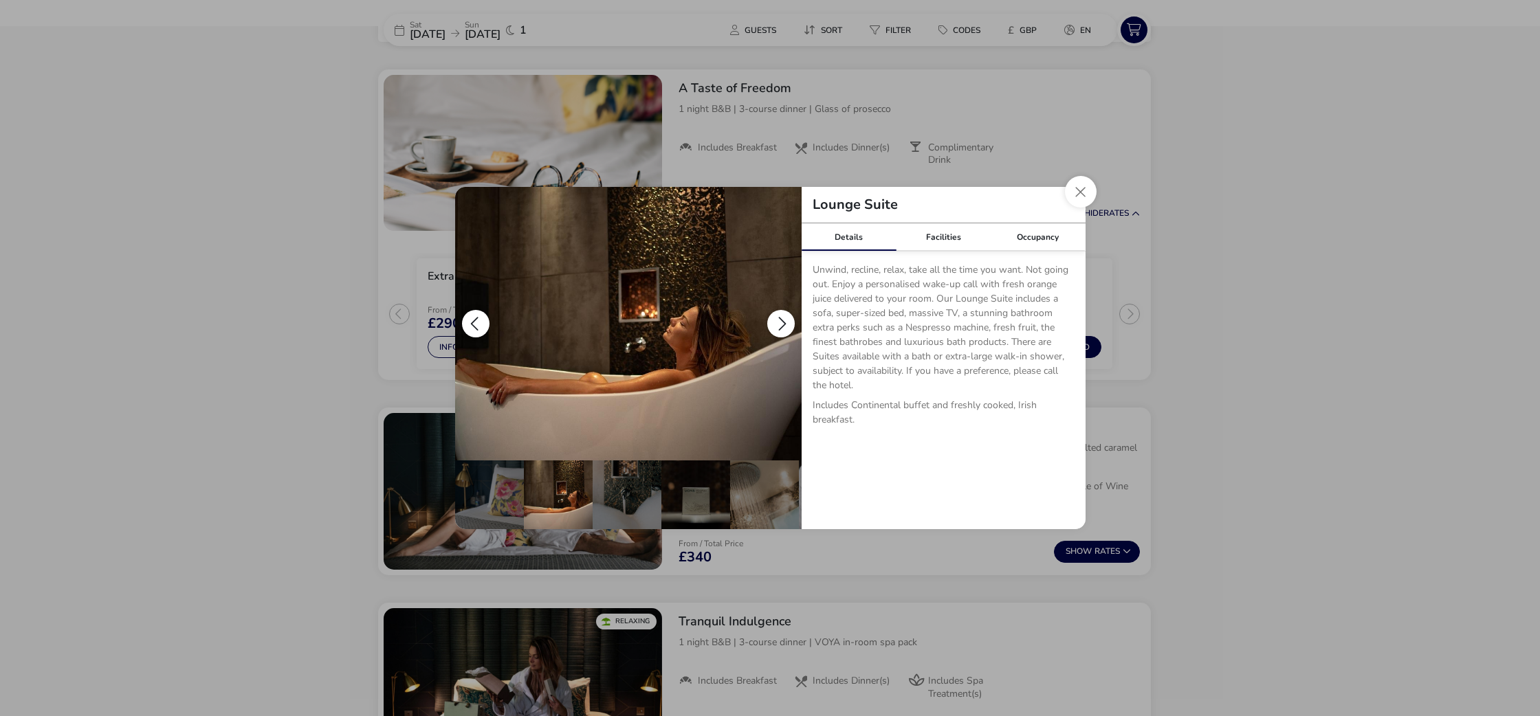
click at [783, 322] on button "details" at bounding box center [780, 323] width 27 height 27
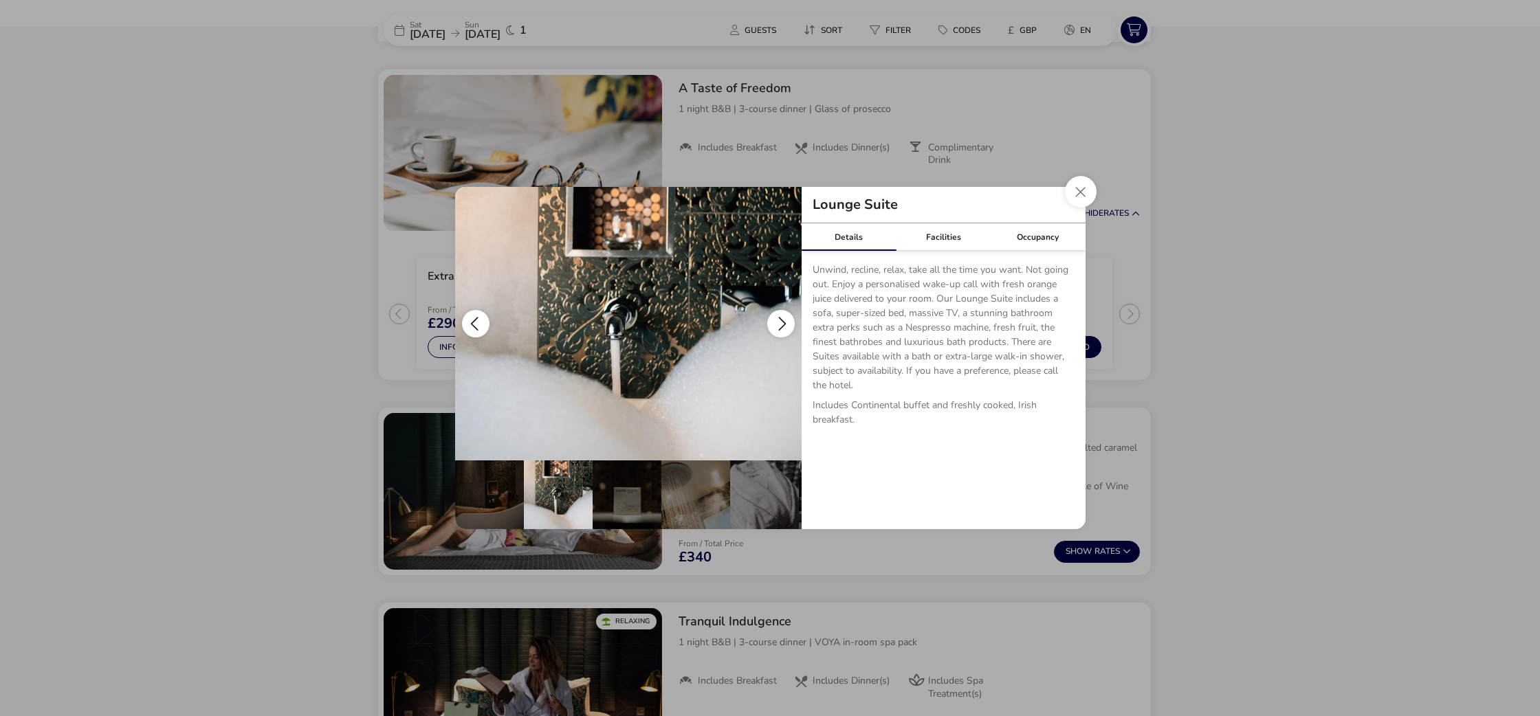
click at [783, 322] on button "details" at bounding box center [780, 323] width 27 height 27
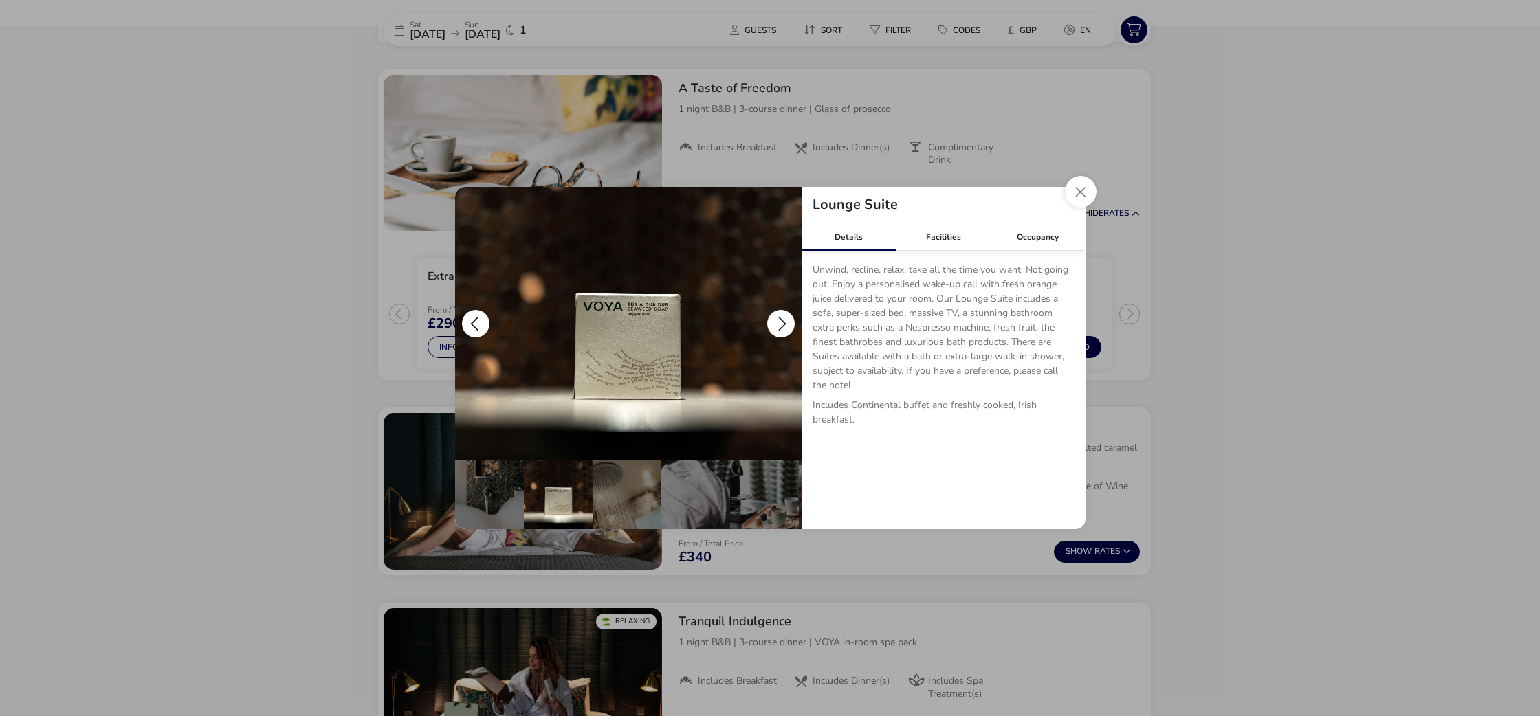
click at [783, 322] on button "details" at bounding box center [780, 323] width 27 height 27
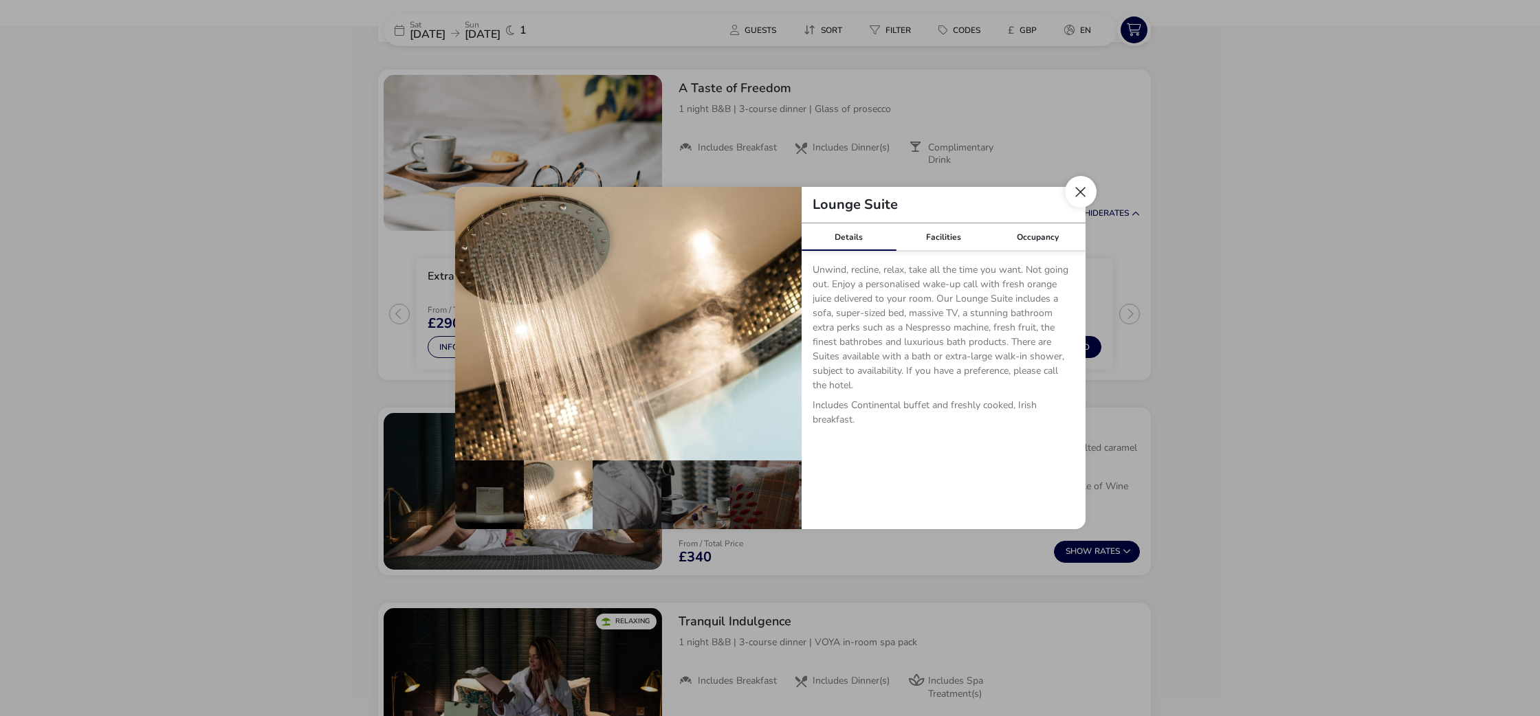
click at [1084, 188] on button "Close dialog" at bounding box center [1081, 192] width 32 height 32
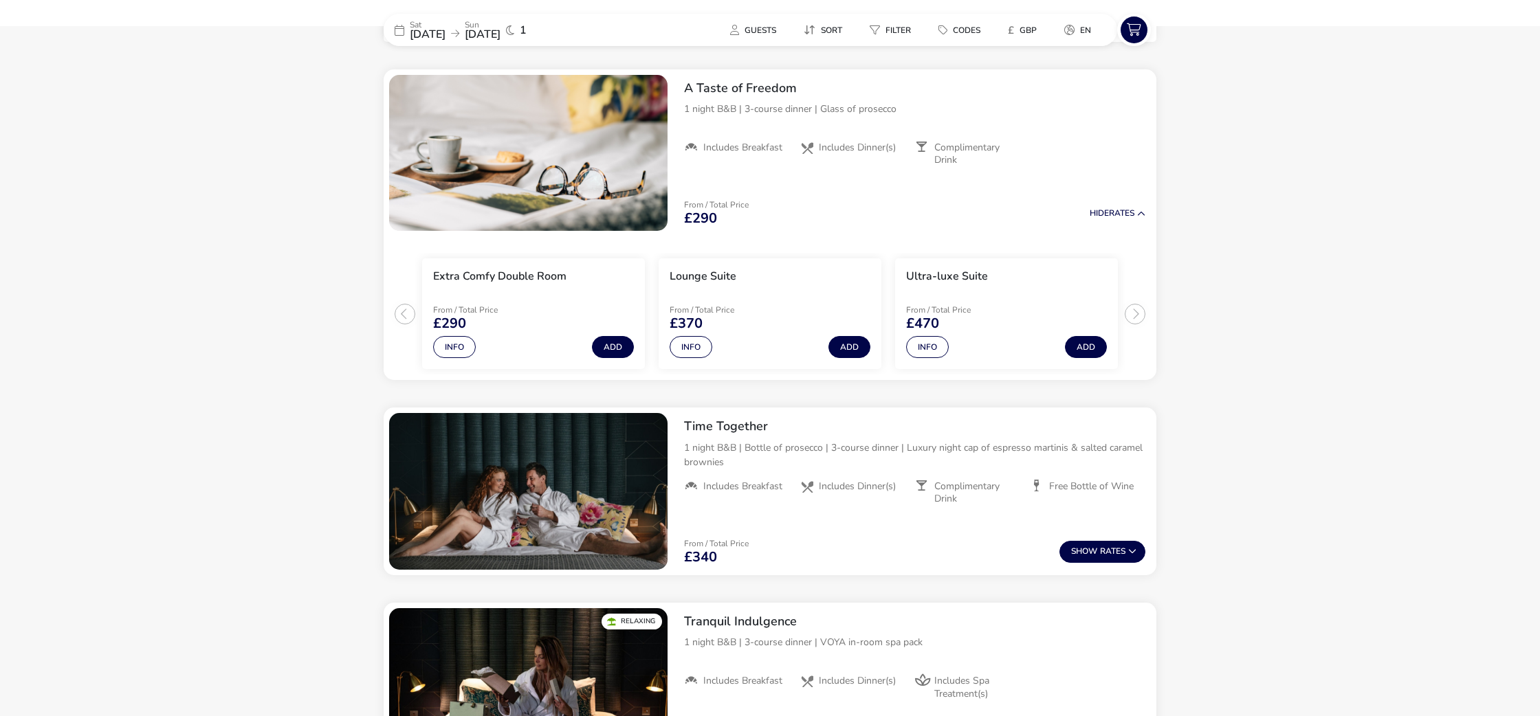
click at [1284, 333] on naf-accommodations-shell "[DATE] [DATE] 1 Guests Sort Filter Codes £ GBP en Our Flexible Booking Policy W…" at bounding box center [770, 698] width 1540 height 2275
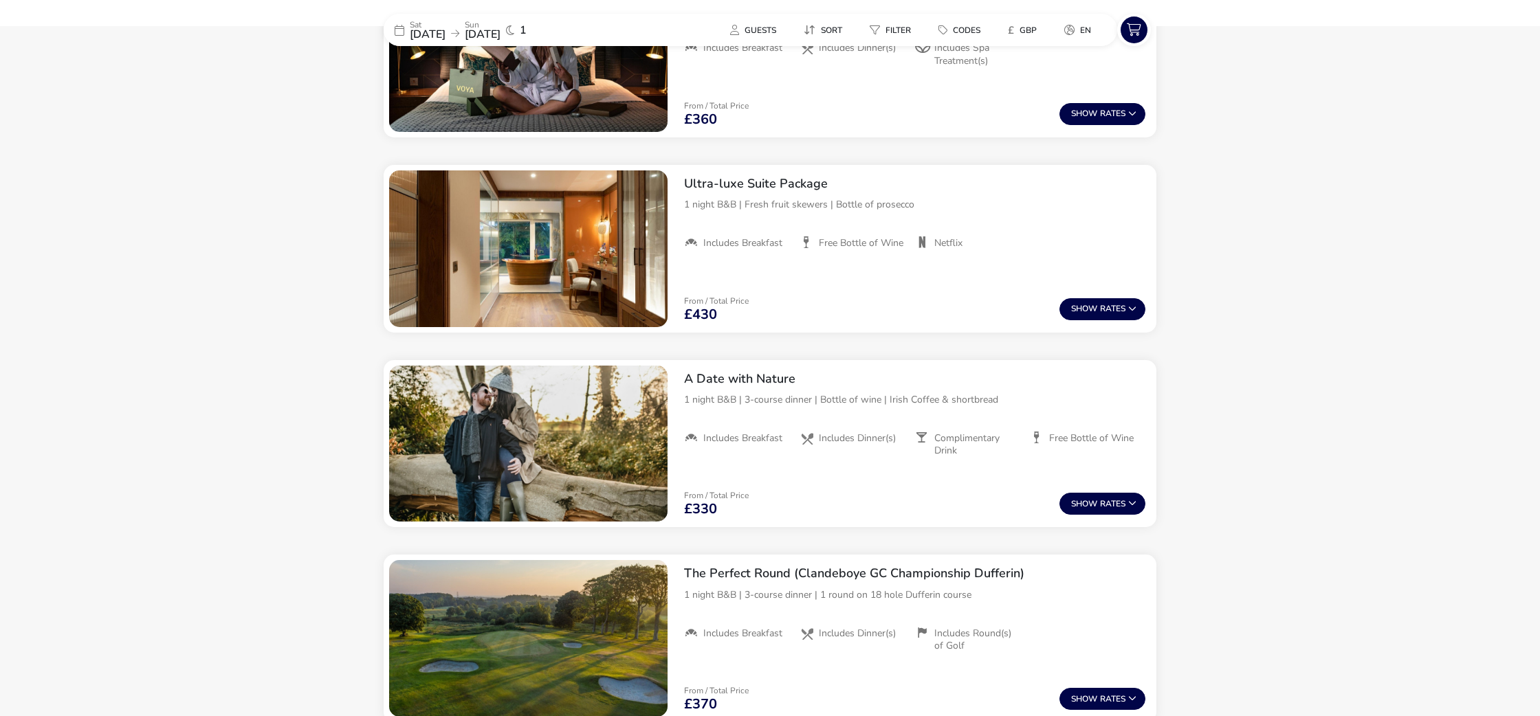
scroll to position [1224, 0]
